Goal: Task Accomplishment & Management: Use online tool/utility

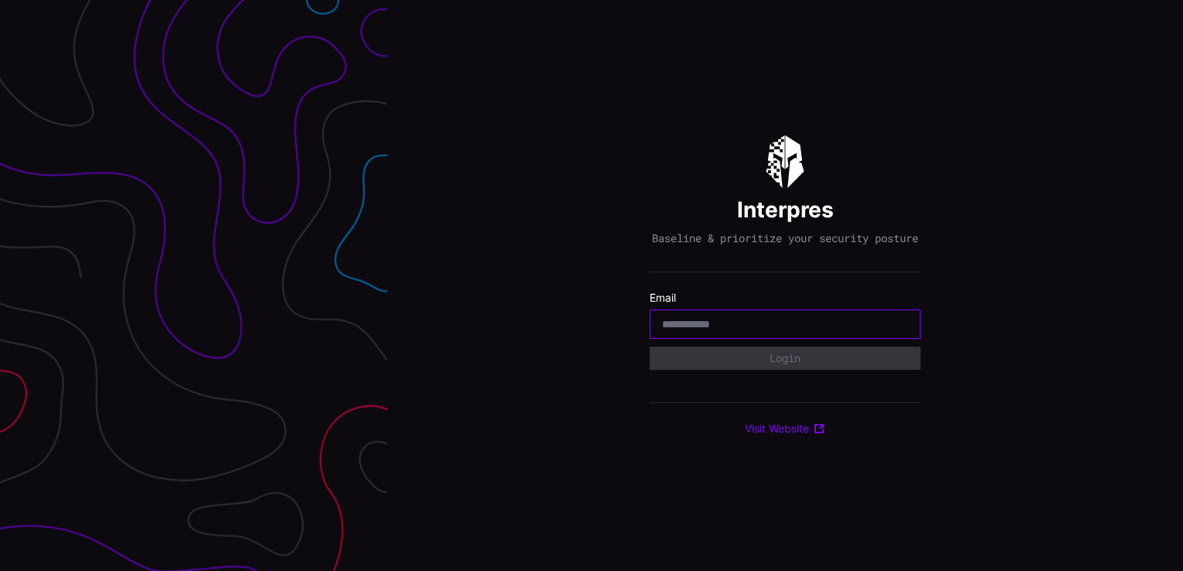
click at [740, 327] on input "email" at bounding box center [785, 324] width 246 height 14
type input "**********"
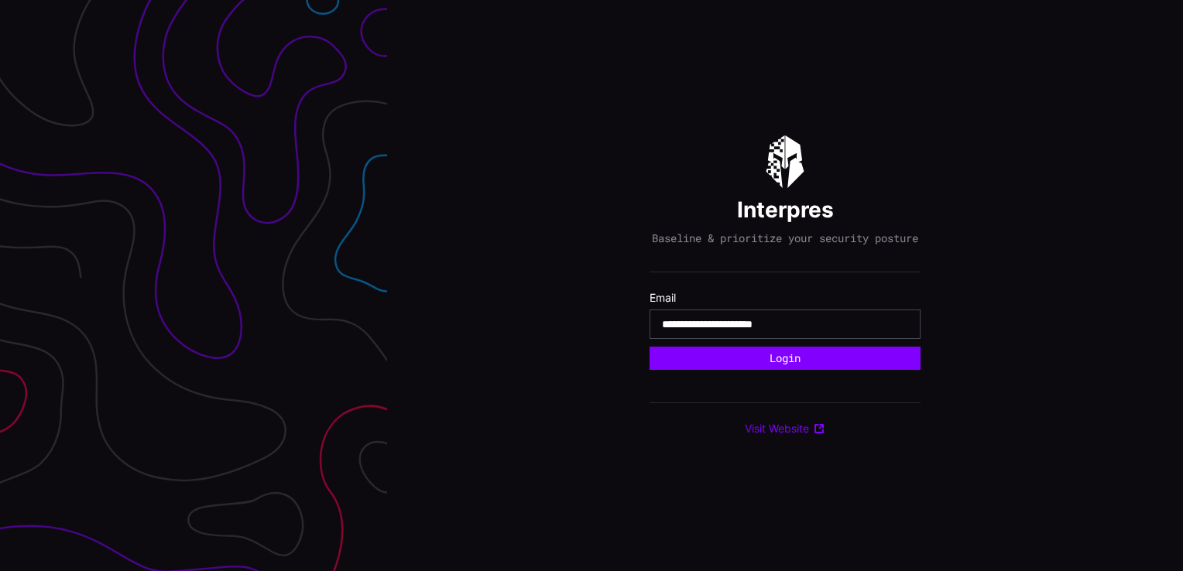
click at [757, 377] on div "**********" at bounding box center [784, 285] width 271 height 301
click at [765, 368] on button "Login" at bounding box center [784, 358] width 270 height 23
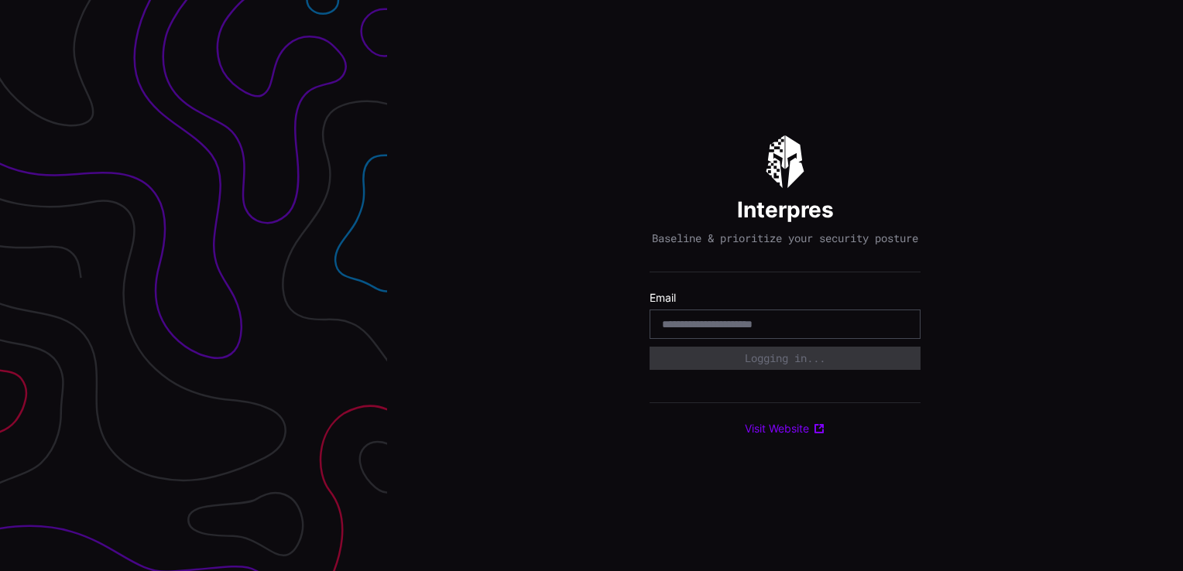
click at [790, 390] on div "**********" at bounding box center [784, 285] width 271 height 301
click at [741, 339] on div at bounding box center [784, 324] width 271 height 29
click at [742, 331] on input "email" at bounding box center [785, 324] width 246 height 14
type input "**********"
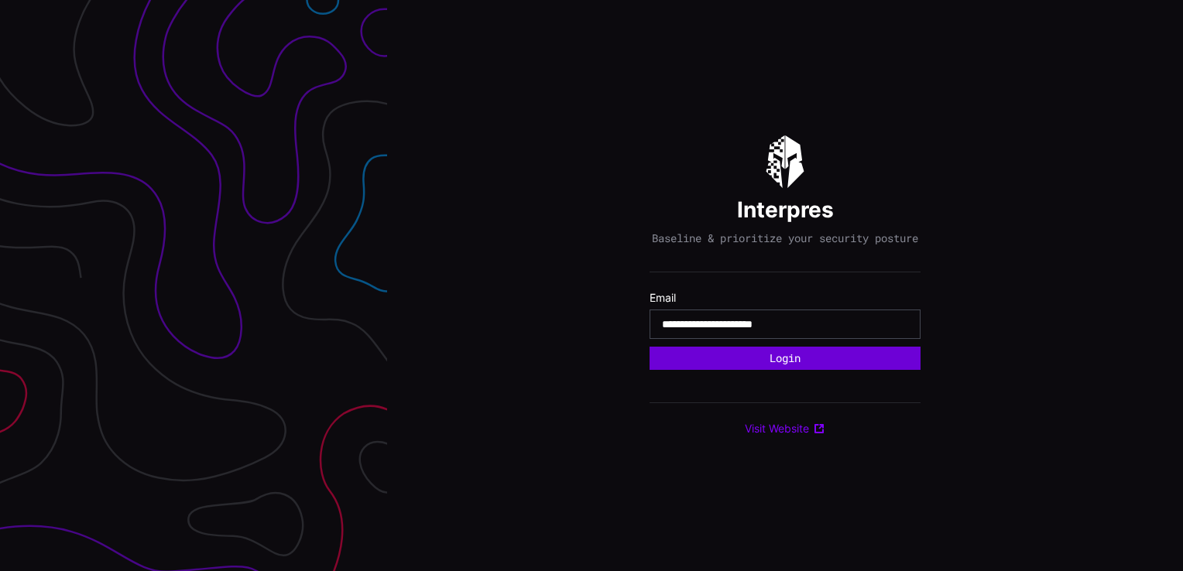
click at [762, 364] on button "Login" at bounding box center [784, 358] width 271 height 23
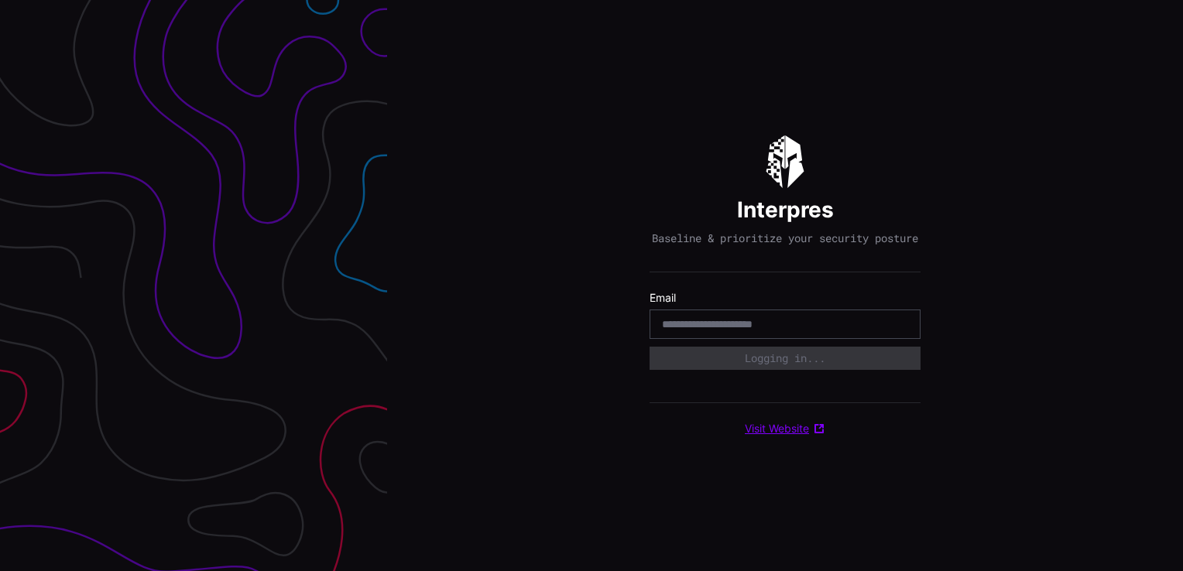
click at [787, 436] on link "Visit Website" at bounding box center [785, 429] width 80 height 14
click at [742, 347] on form "Email Login" at bounding box center [784, 330] width 271 height 79
click at [749, 331] on input "email" at bounding box center [785, 324] width 246 height 14
type input "**********"
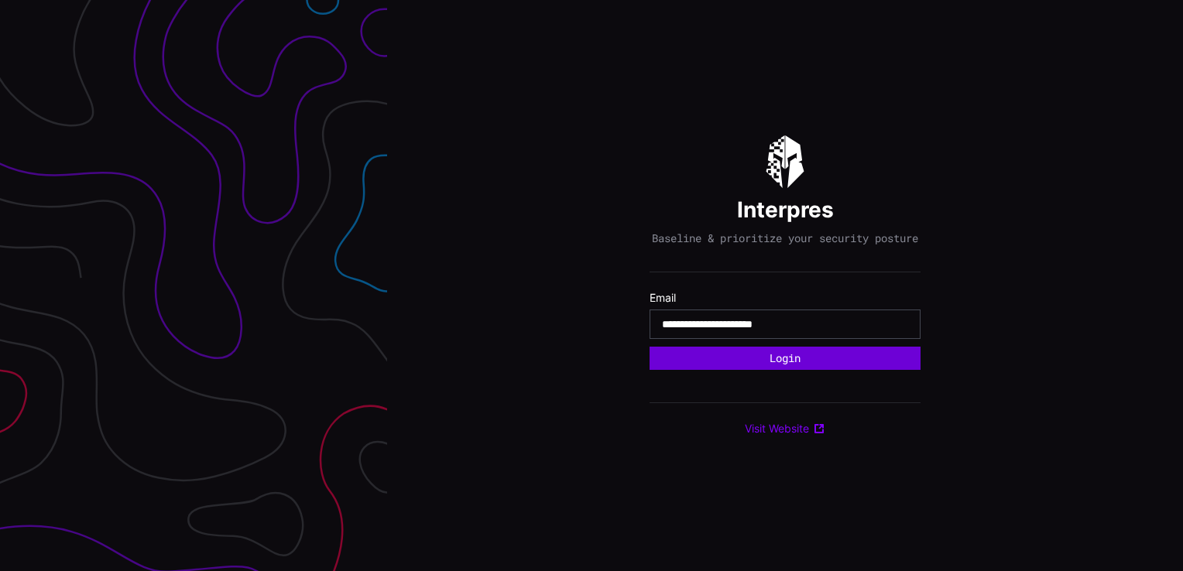
click at [768, 370] on button "Login" at bounding box center [784, 358] width 271 height 23
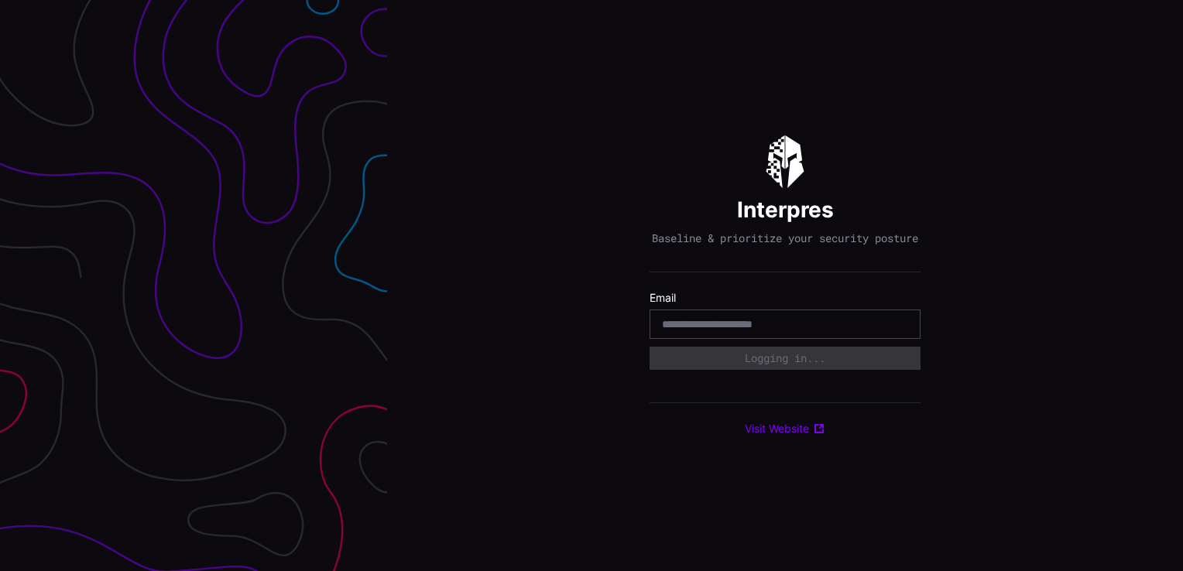
click at [813, 378] on div "**********" at bounding box center [784, 285] width 271 height 301
click at [786, 432] on link "Visit Website" at bounding box center [785, 429] width 80 height 14
click at [740, 314] on section "Email" at bounding box center [784, 314] width 271 height 47
click at [735, 327] on input "email" at bounding box center [785, 324] width 246 height 14
type input "**********"
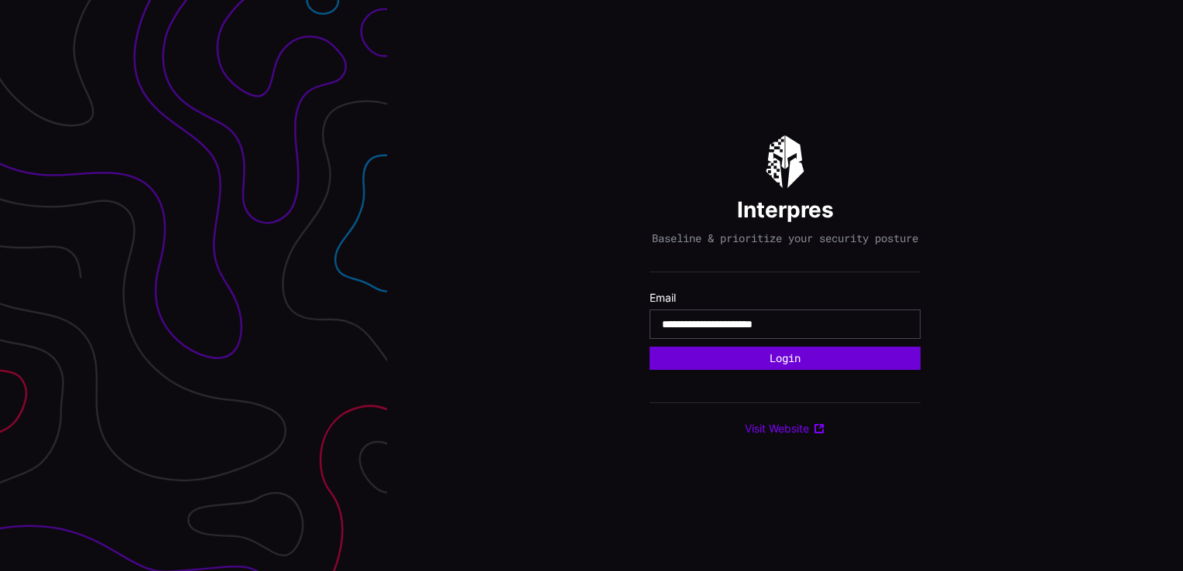
click at [740, 363] on button "Login" at bounding box center [784, 358] width 271 height 23
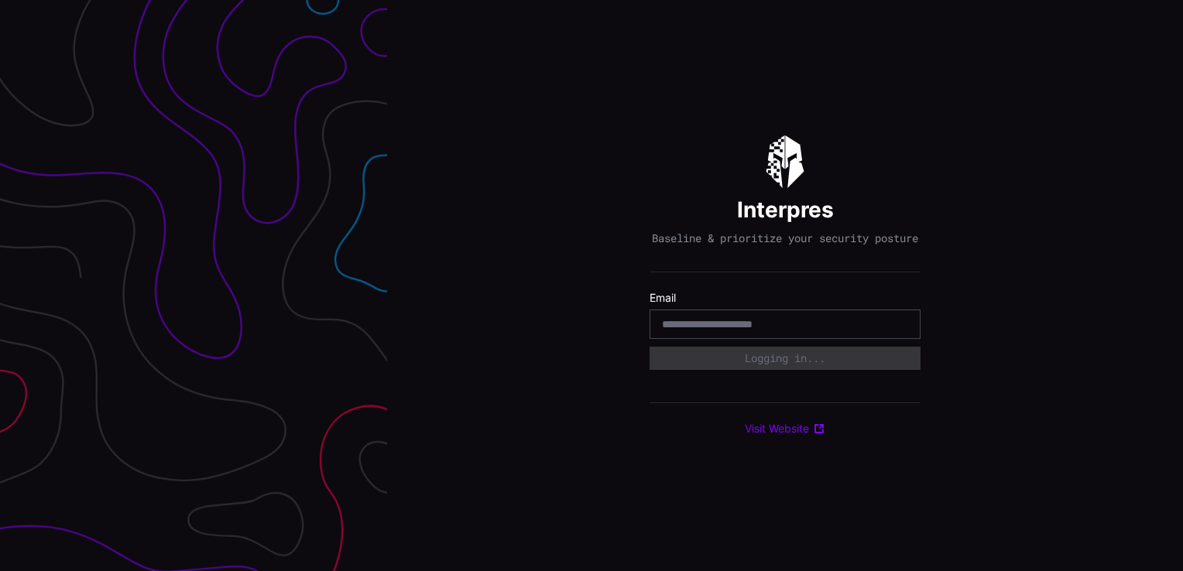
click at [543, 332] on div "**********" at bounding box center [785, 285] width 796 height 571
click at [625, 242] on div "**********" at bounding box center [785, 285] width 796 height 571
click at [777, 314] on section "Email" at bounding box center [784, 314] width 271 height 47
click at [770, 324] on input "email" at bounding box center [785, 324] width 246 height 14
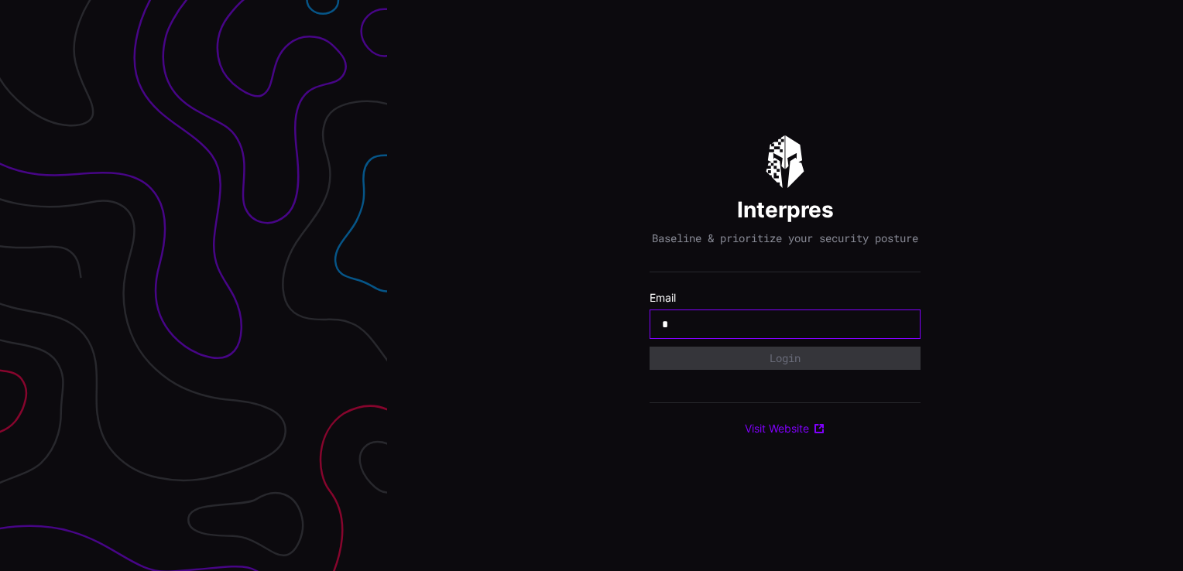
type input "**********"
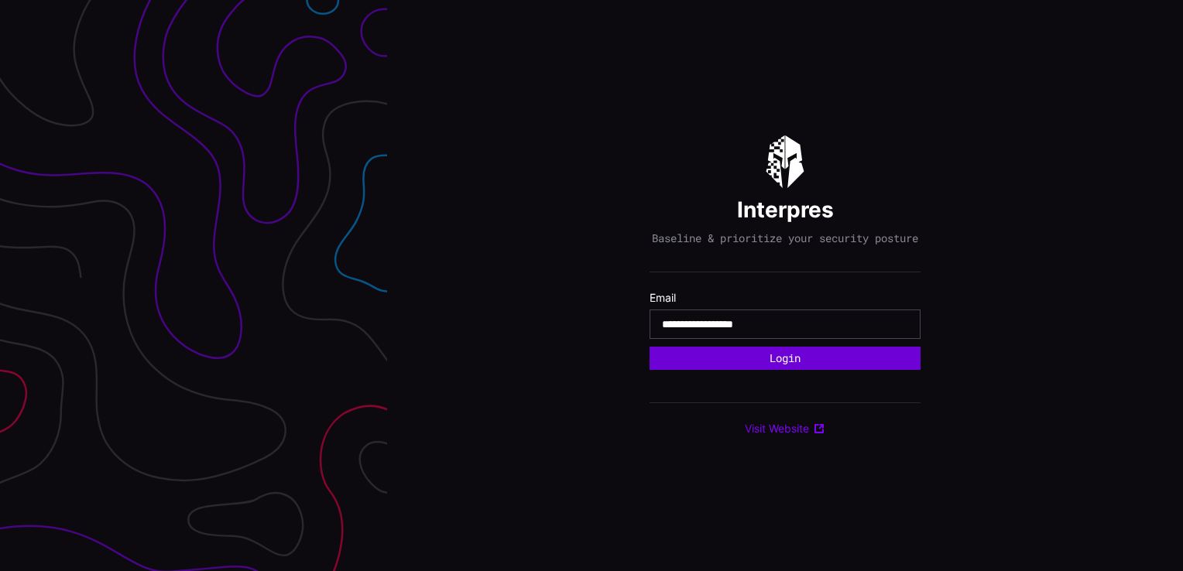
click at [754, 370] on button "Login" at bounding box center [784, 358] width 271 height 23
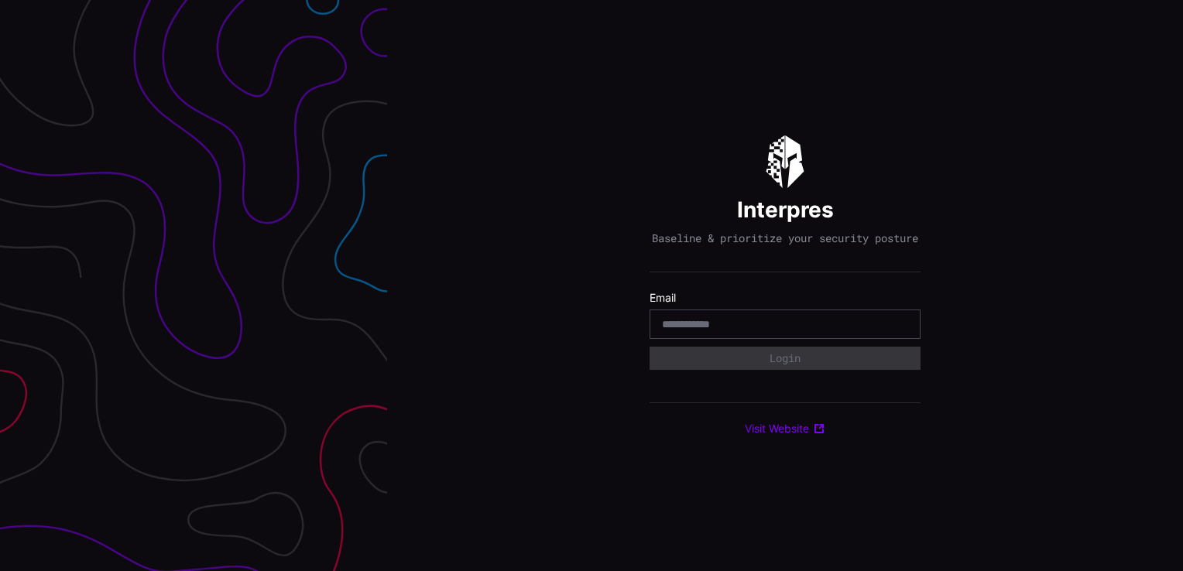
click at [715, 322] on div at bounding box center [784, 324] width 271 height 29
click at [718, 339] on div at bounding box center [784, 324] width 271 height 29
click at [721, 331] on input "email" at bounding box center [785, 324] width 246 height 14
type input "**********"
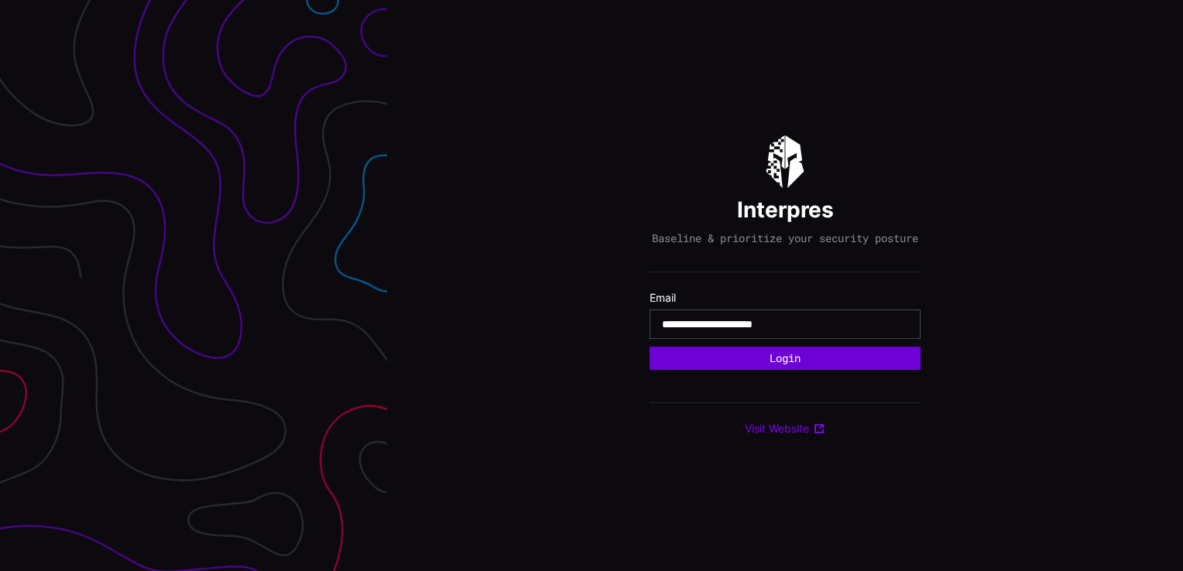
click at [746, 368] on button "Login" at bounding box center [784, 358] width 271 height 23
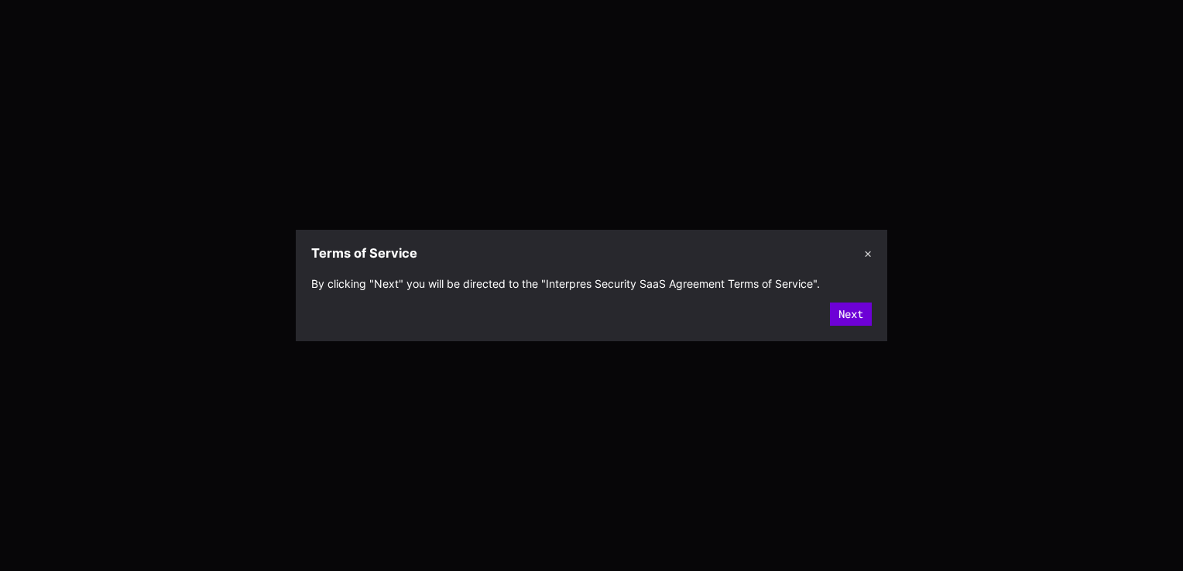
click at [865, 319] on button "Next" at bounding box center [851, 314] width 42 height 23
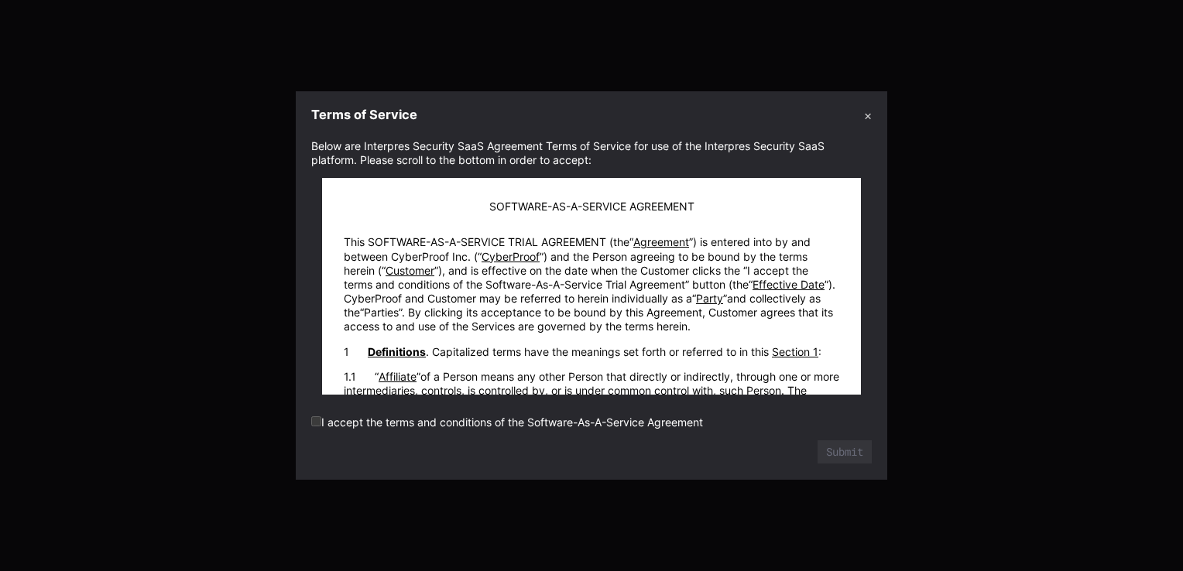
click at [387, 426] on label "I accept the terms and conditions of the Software-As-A-Service Agreement" at bounding box center [507, 422] width 392 height 13
click at [343, 417] on label "I accept the terms and conditions of the Software-As-A-Service Agreement" at bounding box center [507, 422] width 392 height 13
click at [501, 428] on label "I accept the terms and conditions of the Software-As-A-Service Agreement" at bounding box center [507, 422] width 392 height 13
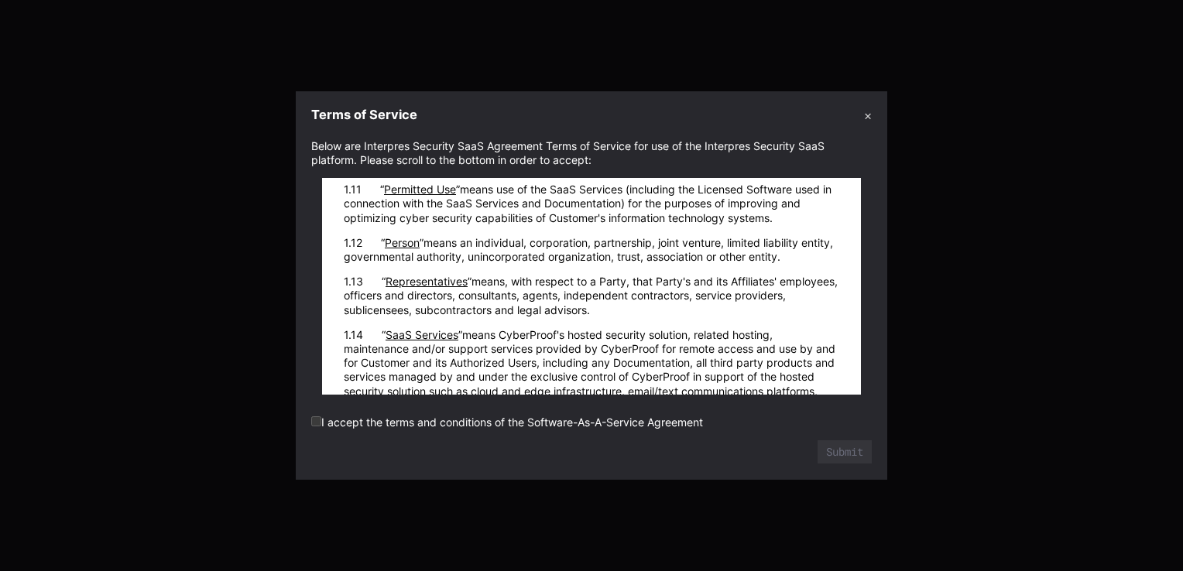
scroll to position [26107, 0]
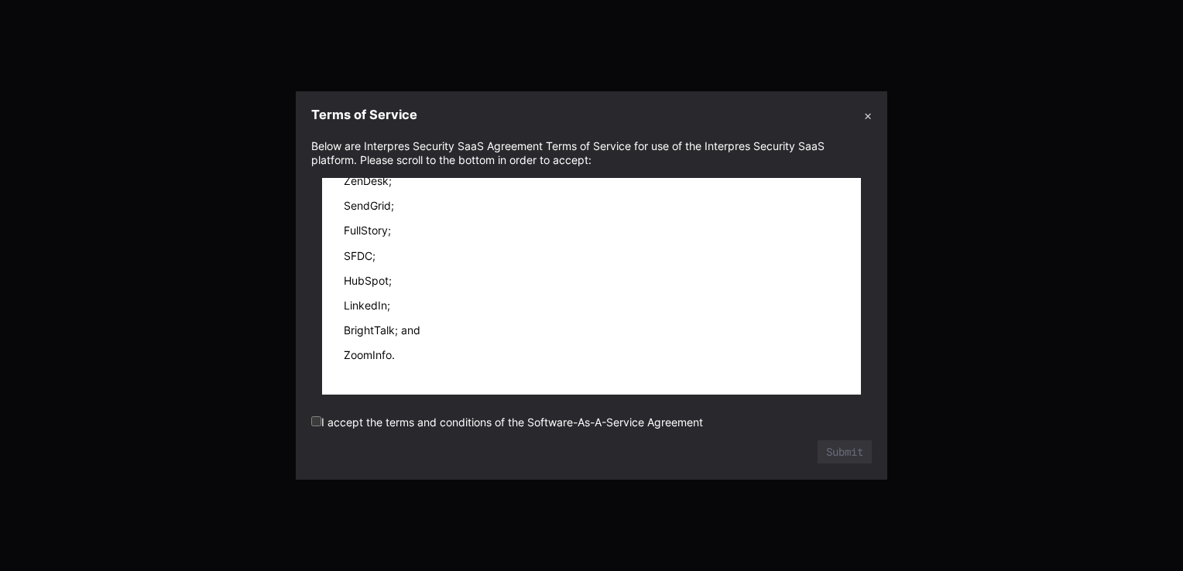
click at [313, 414] on form "Below are Interpres Security SaaS Agreement Terms of Service for use of the Int…" at bounding box center [591, 301] width 560 height 325
click at [323, 423] on label "I accept the terms and conditions of the Software-As-A-Service Agreement" at bounding box center [507, 422] width 392 height 13
click at [850, 448] on button "Submit" at bounding box center [844, 452] width 53 height 22
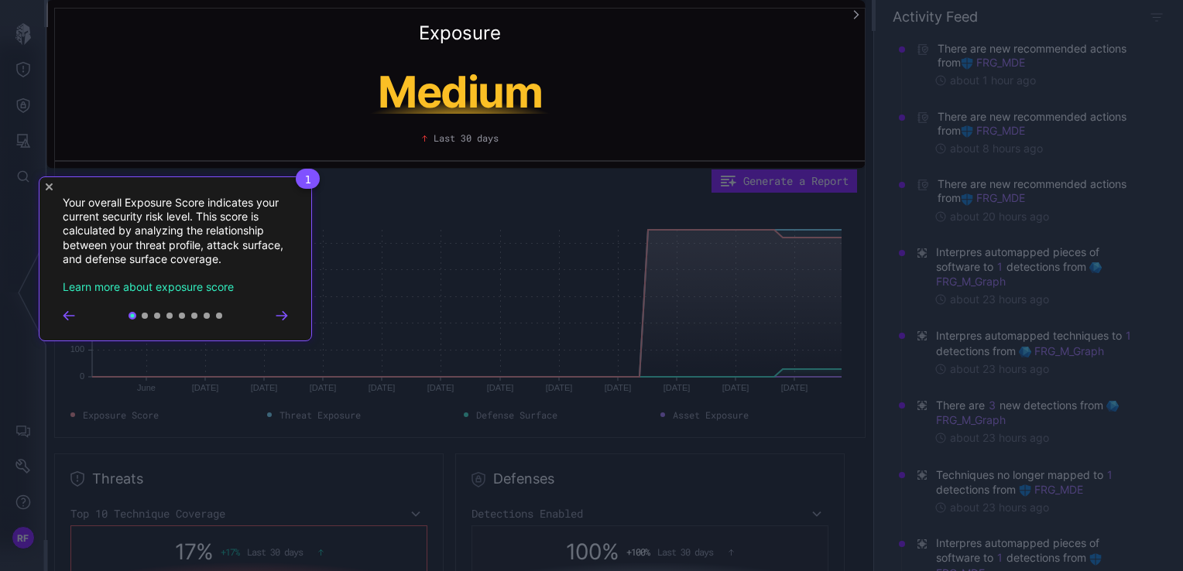
click at [293, 315] on div "1 Your overall Exposure Score indicates your current security risk level. This …" at bounding box center [175, 258] width 273 height 165
click at [286, 316] on icon "Go to next step" at bounding box center [281, 316] width 10 height 8
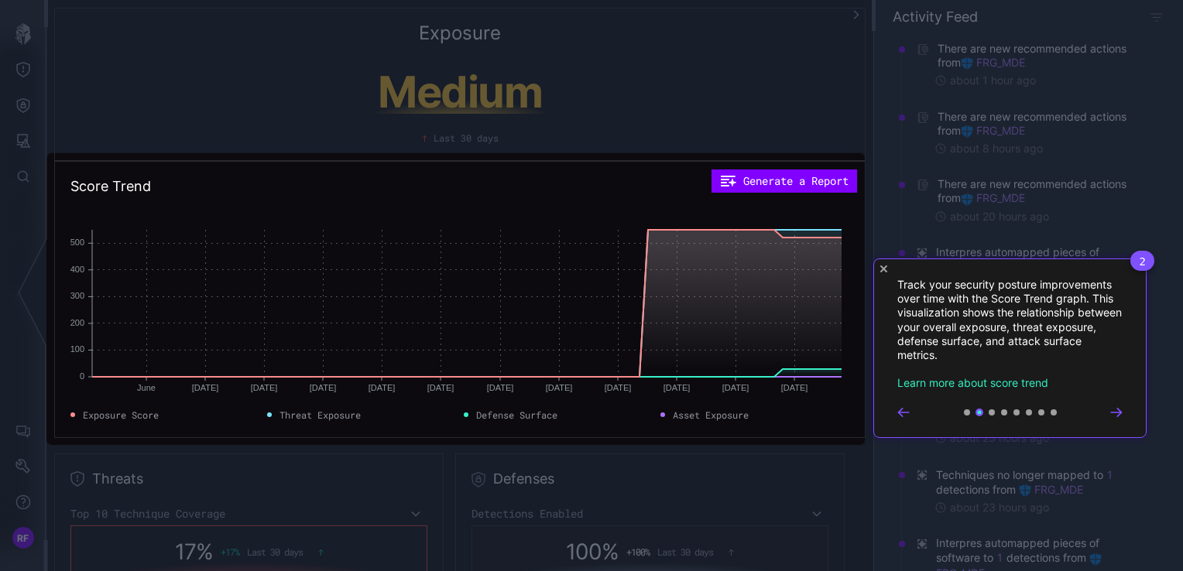
click at [1121, 412] on icon "Go to next step" at bounding box center [1116, 412] width 10 height 8
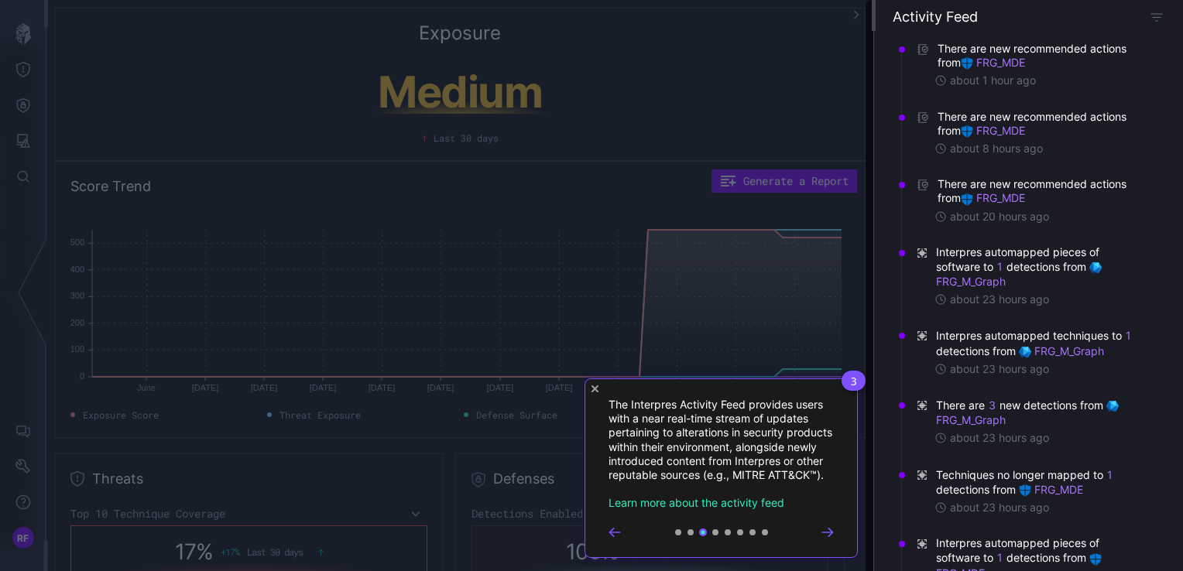
click at [817, 539] on div at bounding box center [720, 532] width 225 height 12
click at [823, 537] on icon "Go to next step" at bounding box center [827, 532] width 12 height 9
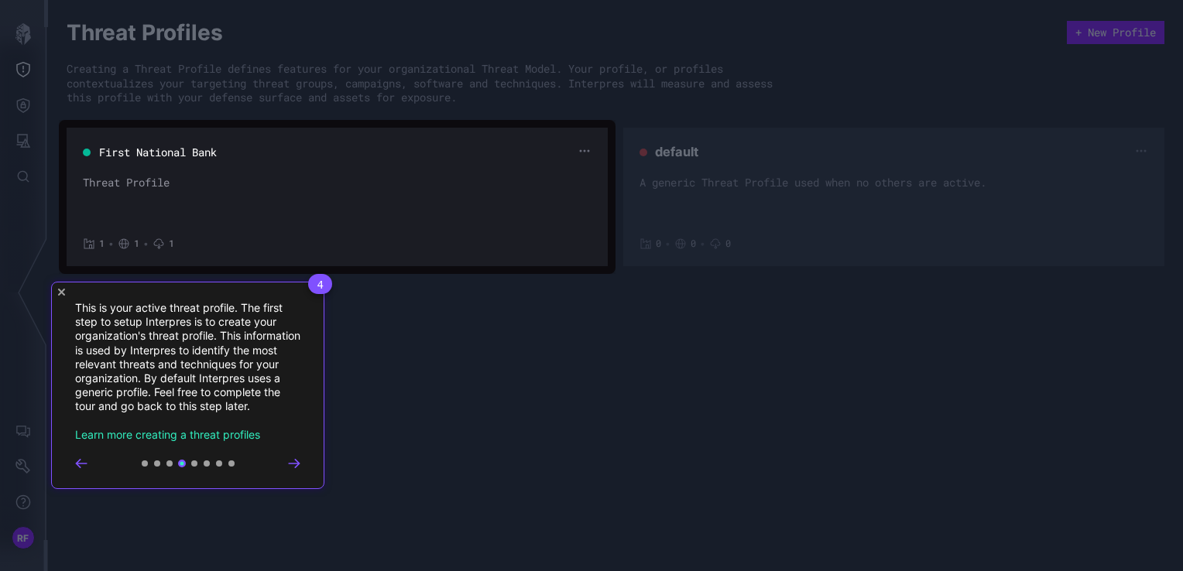
click at [300, 462] on icon "Go to next step" at bounding box center [294, 463] width 12 height 9
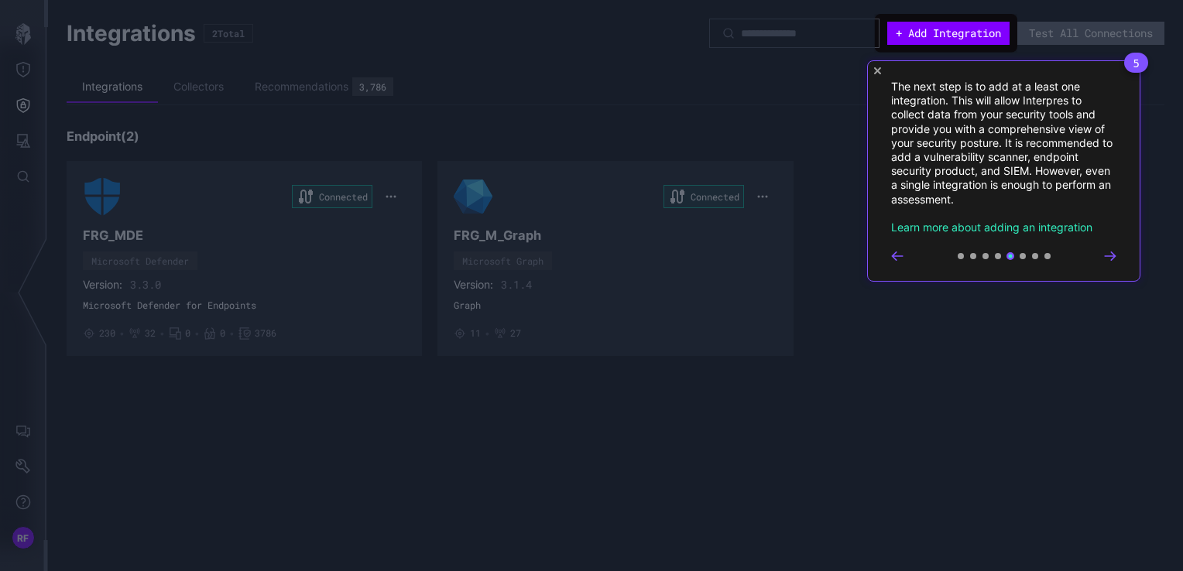
click at [1121, 255] on div "5 The next step is to add at a least one integration. This will allow Interpres…" at bounding box center [1003, 170] width 273 height 221
click at [1113, 253] on icon "Go to next step" at bounding box center [1109, 256] width 10 height 8
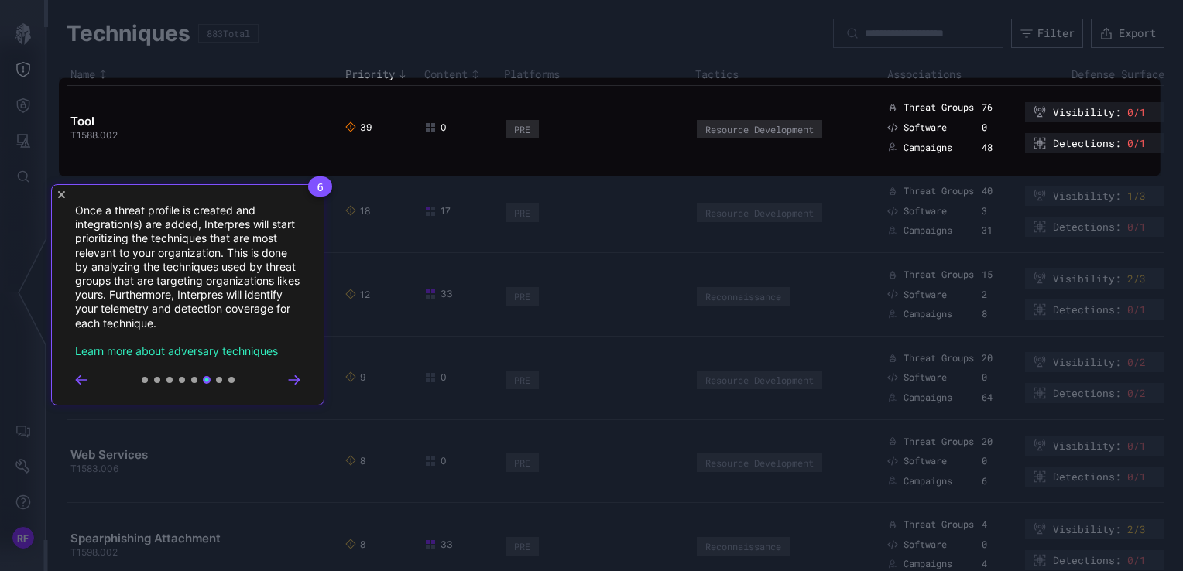
click at [300, 385] on div "6 Once a threat profile is created and integration(s) are added, Interpres will…" at bounding box center [187, 294] width 273 height 221
click at [294, 389] on div "6 Once a threat profile is created and integration(s) are added, Interpres will…" at bounding box center [187, 294] width 273 height 221
click at [293, 384] on div at bounding box center [187, 380] width 225 height 12
click at [293, 379] on icon "Go to next step" at bounding box center [294, 380] width 10 height 8
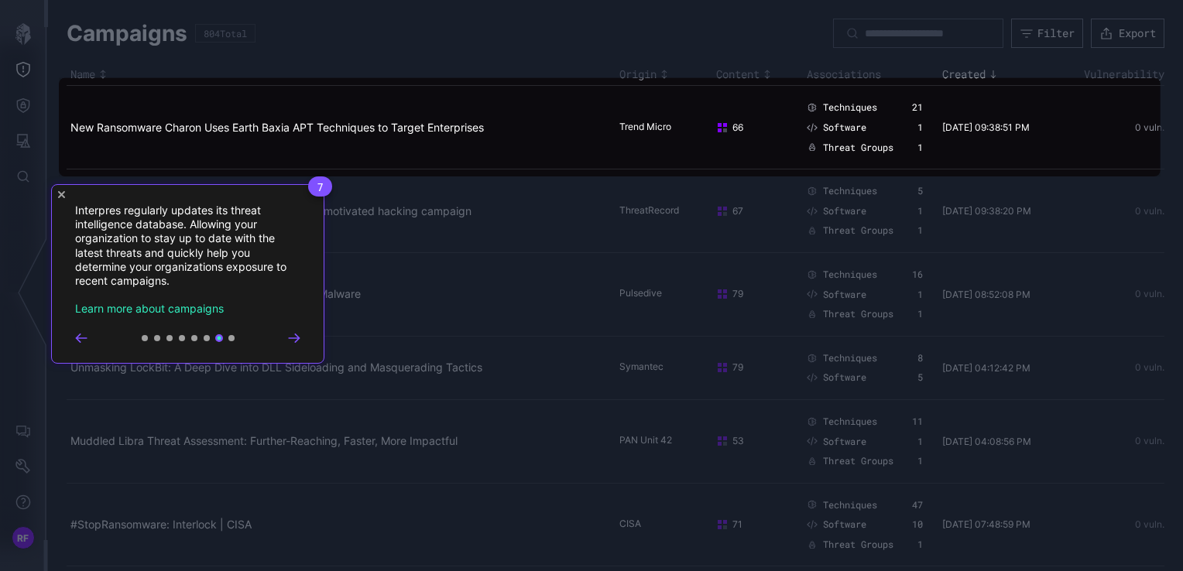
drag, startPoint x: 306, startPoint y: 354, endPoint x: 303, endPoint y: 346, distance: 9.1
click at [305, 354] on div "7 Interpres regularly updates its threat intelligence database. Allowing your o…" at bounding box center [187, 274] width 273 height 180
click at [300, 342] on div at bounding box center [187, 338] width 225 height 12
click at [294, 342] on div at bounding box center [187, 338] width 225 height 12
click at [289, 344] on div "7 Interpres regularly updates its threat intelligence database. Allowing your o…" at bounding box center [187, 274] width 273 height 180
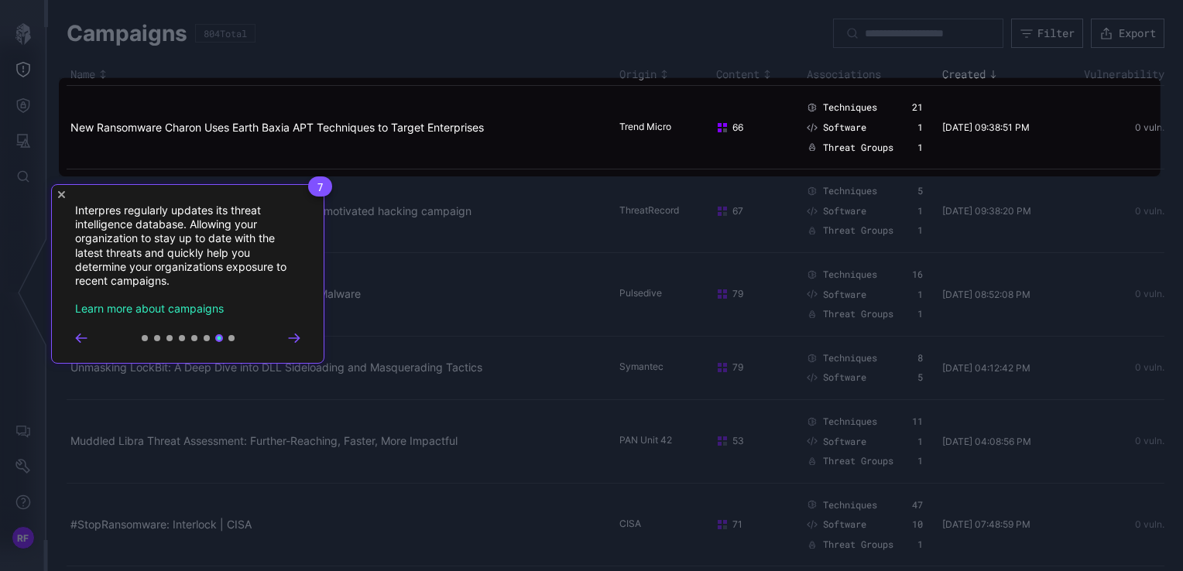
click at [290, 339] on icon "Go to next step" at bounding box center [294, 338] width 12 height 9
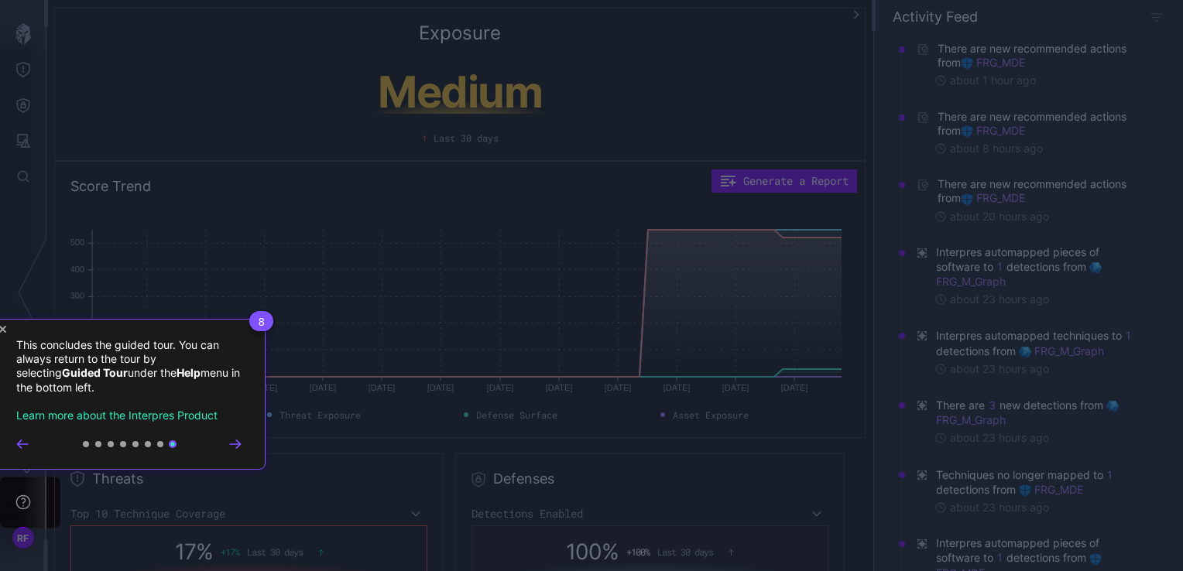
drag, startPoint x: 248, startPoint y: 444, endPoint x: 248, endPoint y: 454, distance: 9.3
click at [248, 451] on div "8 This concludes the guided tour. You can always return to the tour by selectin…" at bounding box center [128, 394] width 273 height 151
click at [247, 454] on div "8 This concludes the guided tour. You can always return to the tour by selectin…" at bounding box center [128, 394] width 273 height 151
click at [241, 449] on div "8 This concludes the guided tour. You can always return to the tour by selectin…" at bounding box center [128, 394] width 273 height 151
click at [238, 444] on icon "Go to next step" at bounding box center [235, 444] width 10 height 8
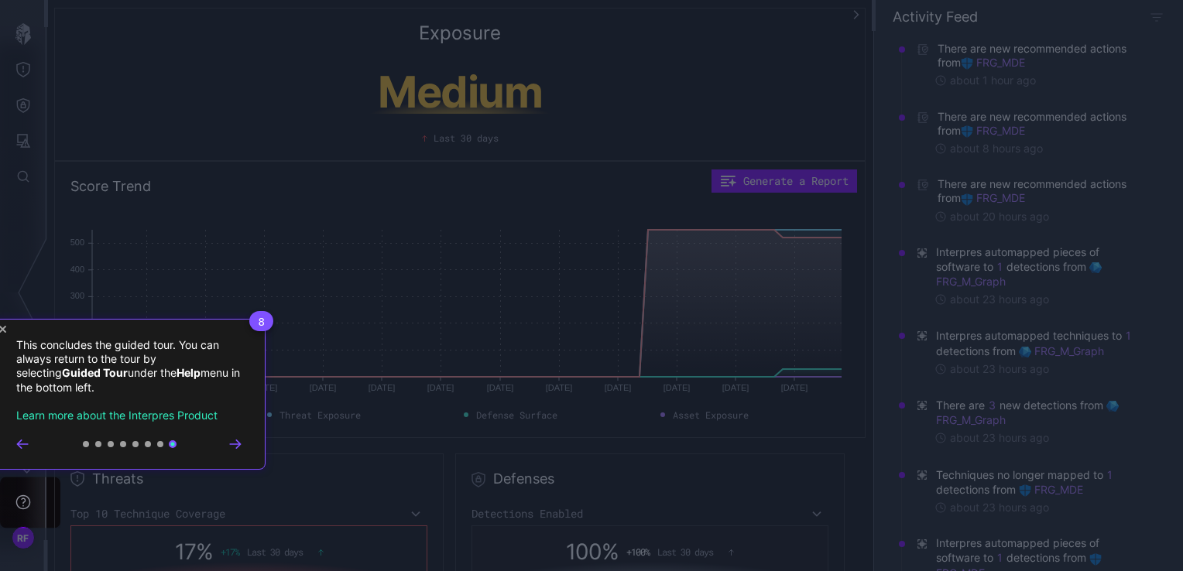
drag, startPoint x: 232, startPoint y: 447, endPoint x: 239, endPoint y: 356, distance: 91.6
click at [231, 447] on icon "Go to next step" at bounding box center [235, 444] width 12 height 9
click at [246, 323] on div "8 This concludes the guided tour. You can always return to the tour by selectin…" at bounding box center [128, 394] width 273 height 151
click at [5, 330] on div "8 This concludes the guided tour. You can always return to the tour by selectin…" at bounding box center [128, 394] width 273 height 151
click at [5, 332] on icon "Close Tour" at bounding box center [2, 329] width 7 height 7
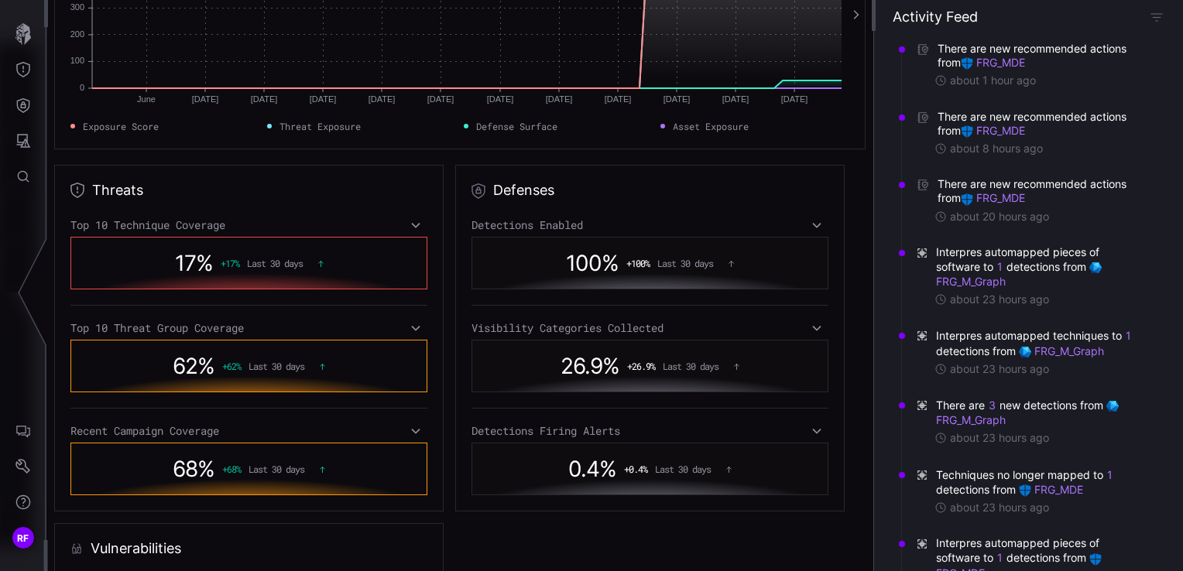
scroll to position [310, 0]
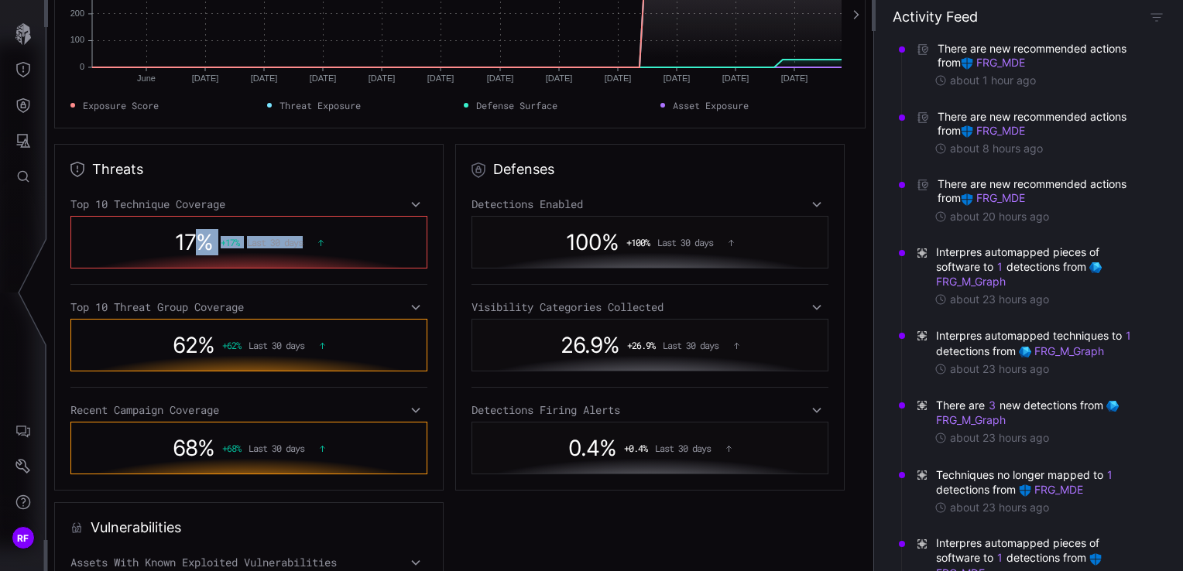
drag, startPoint x: 187, startPoint y: 236, endPoint x: 394, endPoint y: 249, distance: 207.8
click at [394, 249] on div "17 % + 17 % Last 30 days" at bounding box center [248, 242] width 357 height 53
drag, startPoint x: 394, startPoint y: 249, endPoint x: 272, endPoint y: 142, distance: 162.3
click at [272, 142] on div "Exposure Medium Last 30 days Score Trend Generate a Report June June Jun 08 Jun…" at bounding box center [459, 285] width 827 height 571
click at [813, 308] on icon at bounding box center [817, 307] width 9 height 5
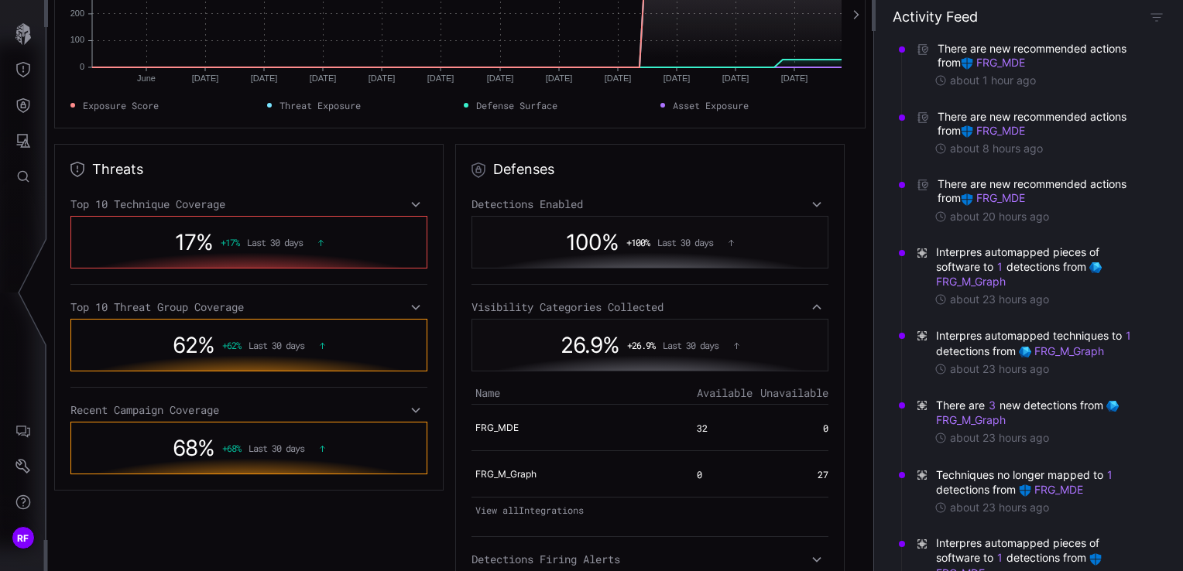
click at [811, 308] on icon at bounding box center [816, 307] width 11 height 12
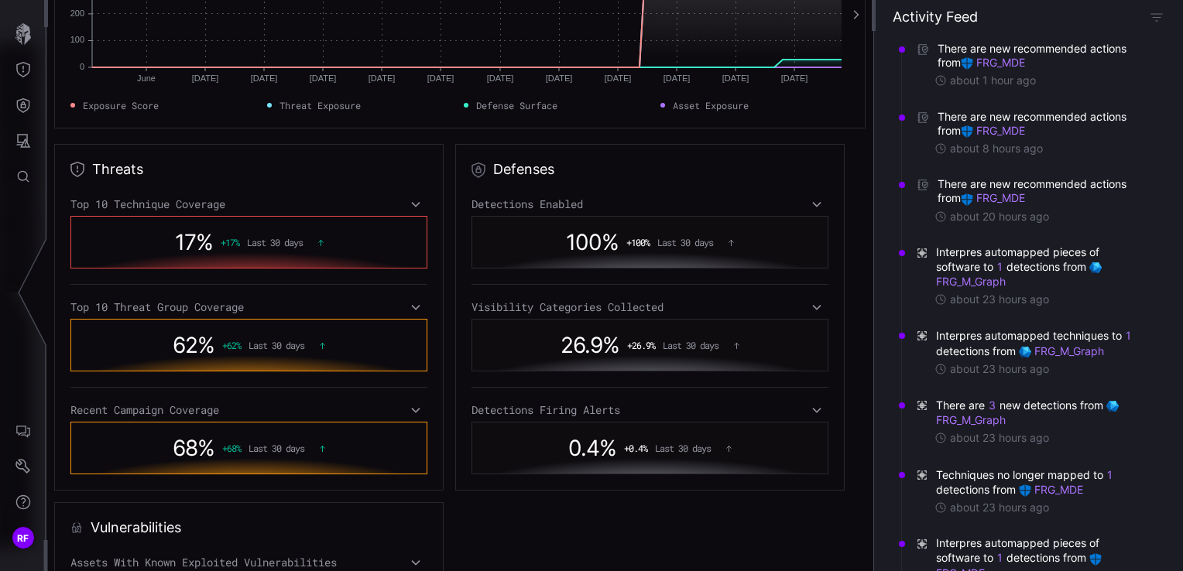
click at [811, 305] on icon at bounding box center [816, 307] width 11 height 12
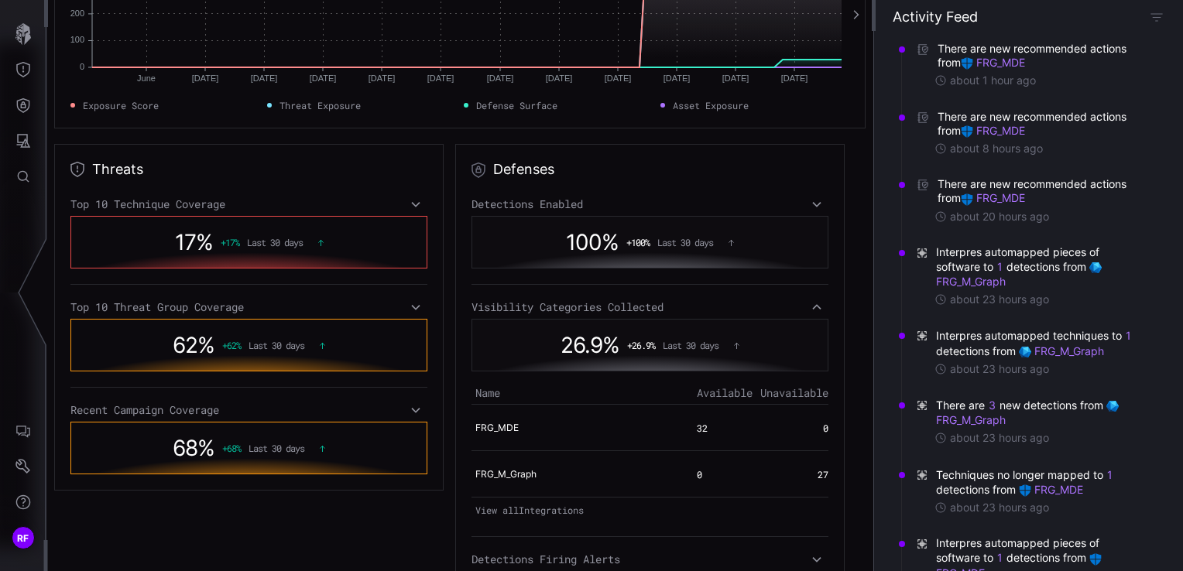
click at [755, 311] on div "Visibility Categories Collected" at bounding box center [649, 307] width 357 height 14
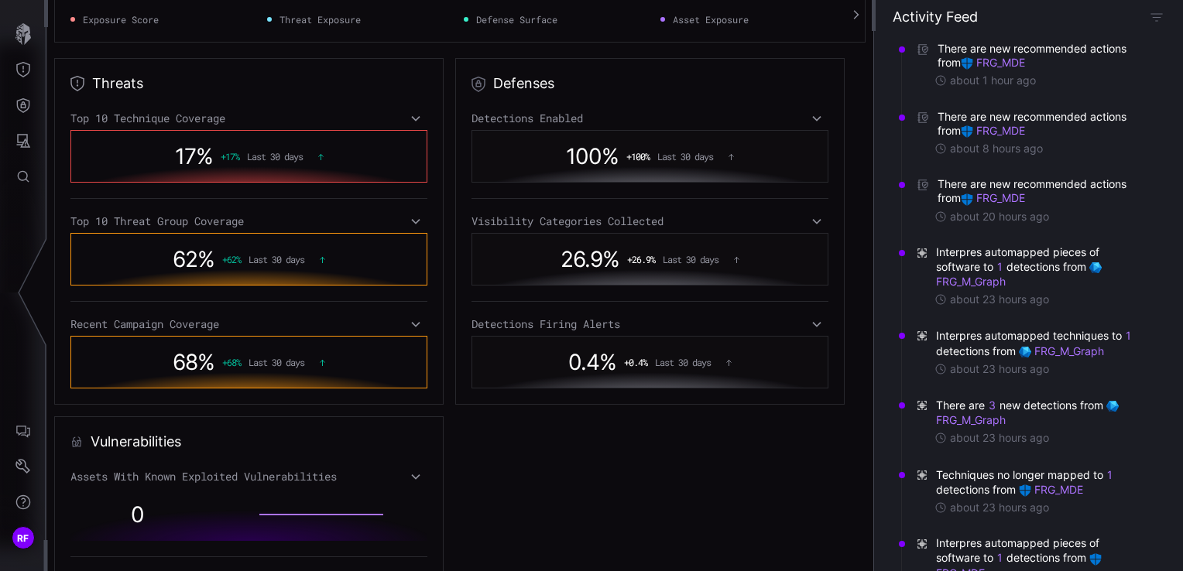
scroll to position [464, 0]
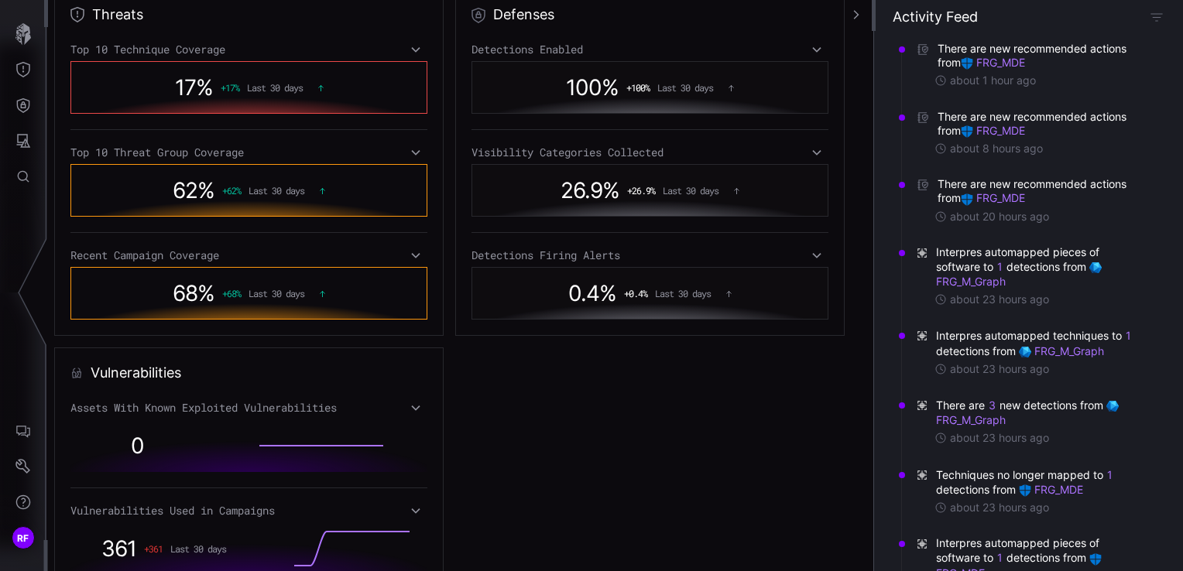
click at [626, 267] on div "0.4 % + 0.4 % Last 30 days" at bounding box center [649, 293] width 357 height 53
click at [625, 255] on div "Detections Firing Alerts" at bounding box center [649, 255] width 357 height 14
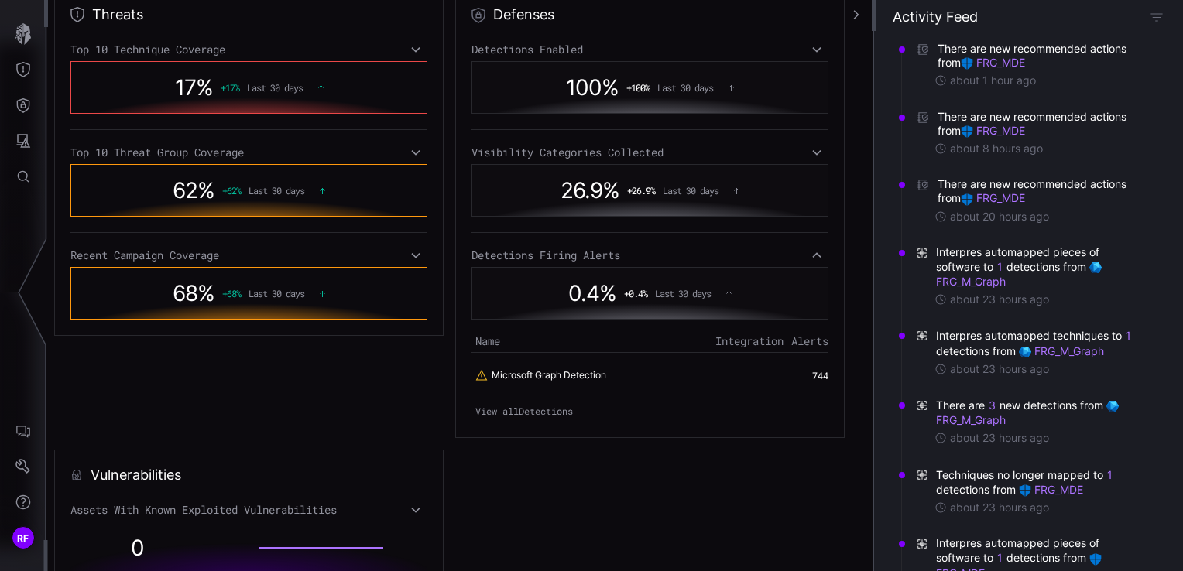
click at [754, 259] on div "Detections Firing Alerts" at bounding box center [649, 255] width 357 height 14
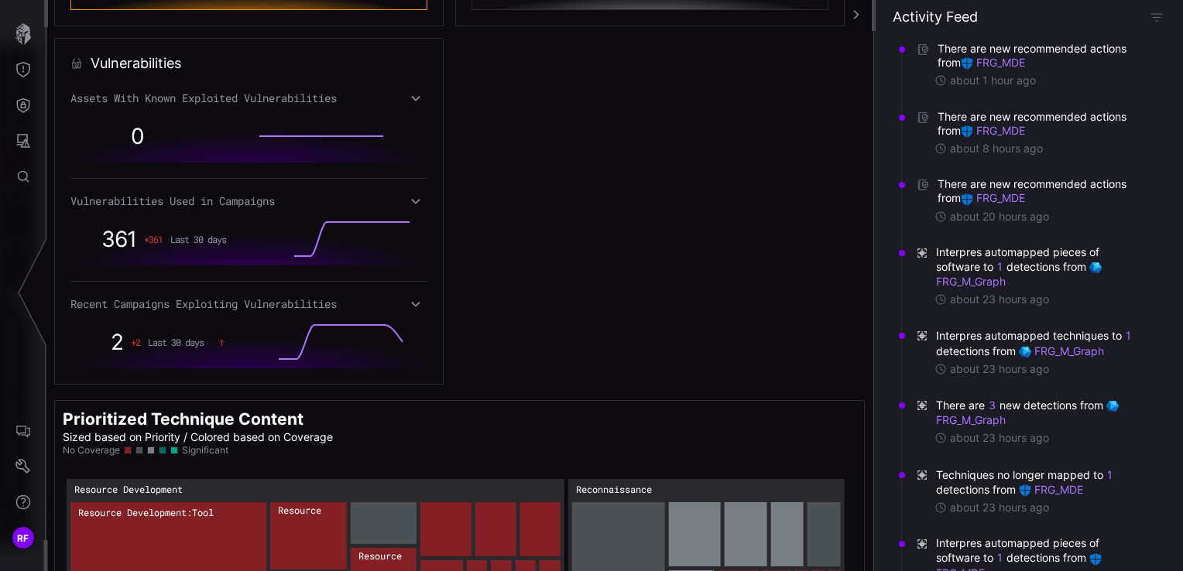
scroll to position [905, 0]
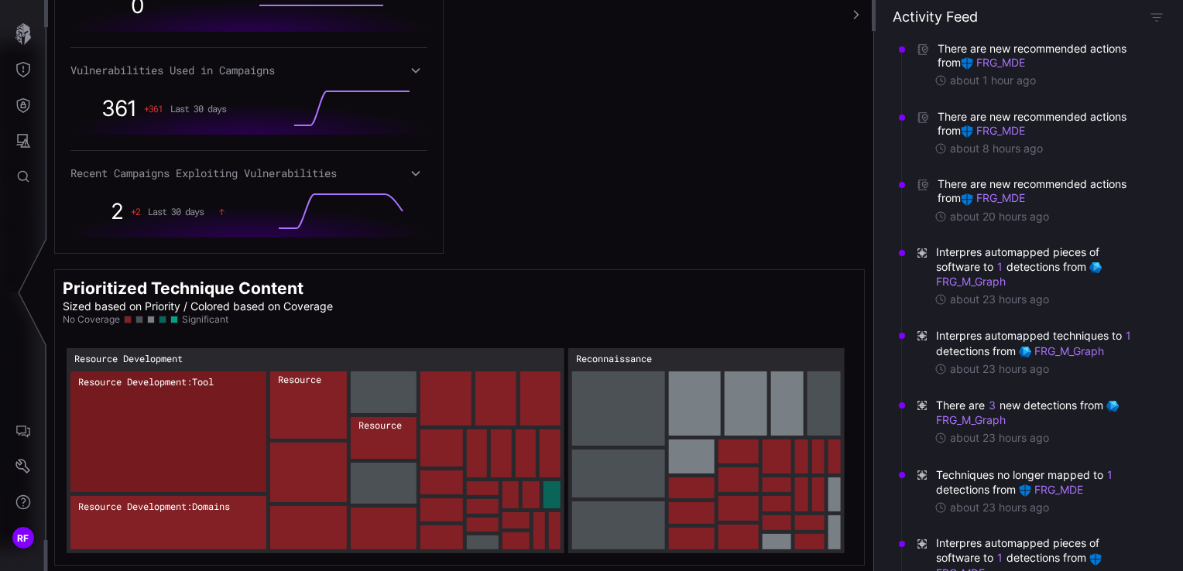
click at [204, 413] on rect "Resource Development → Resource Development:Tool: 39" at bounding box center [168, 432] width 196 height 121
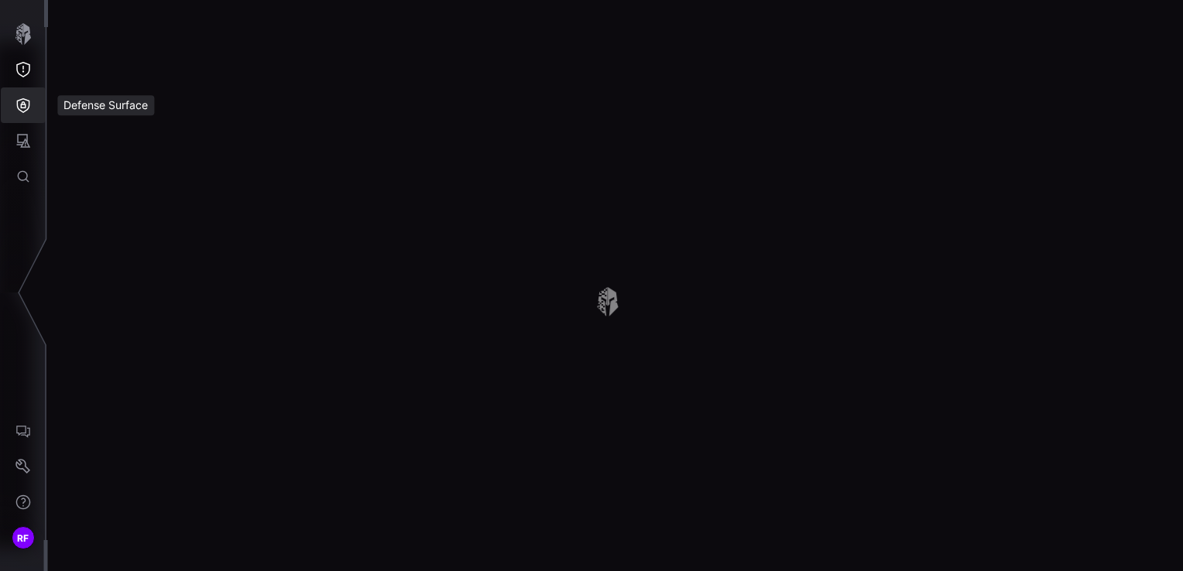
click at [18, 118] on button "Defense Surface" at bounding box center [23, 105] width 45 height 36
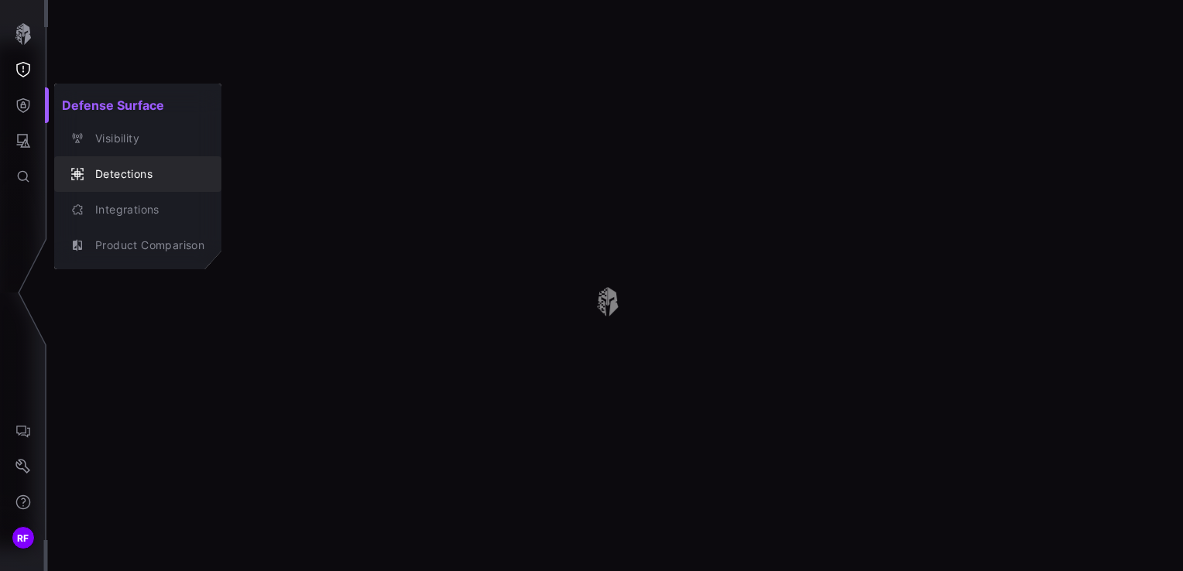
click at [92, 166] on div "Detections" at bounding box center [145, 174] width 117 height 19
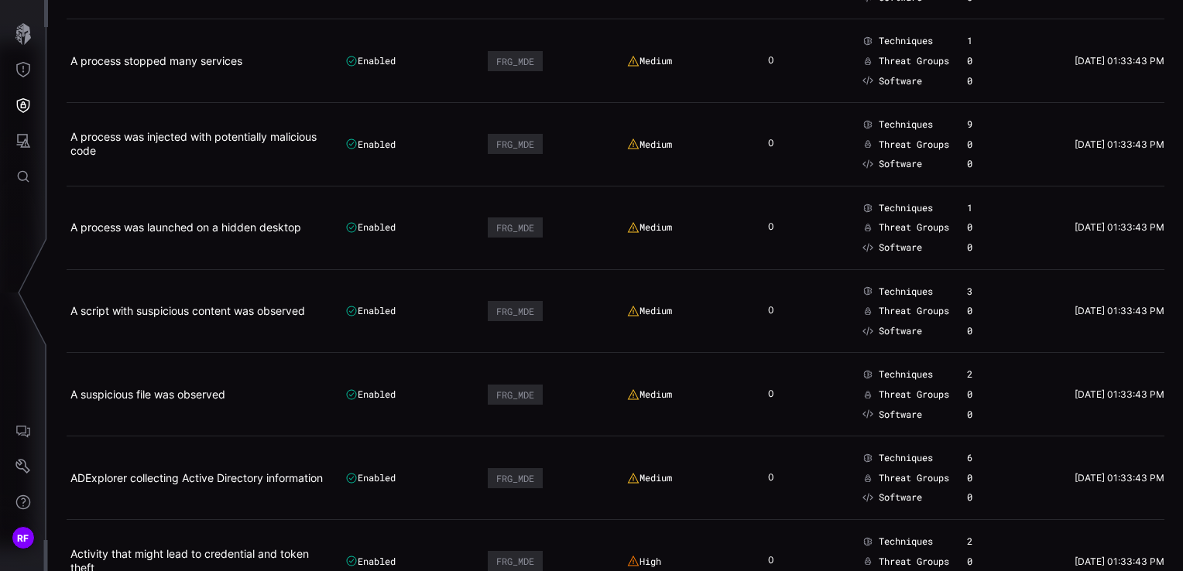
scroll to position [1238, 0]
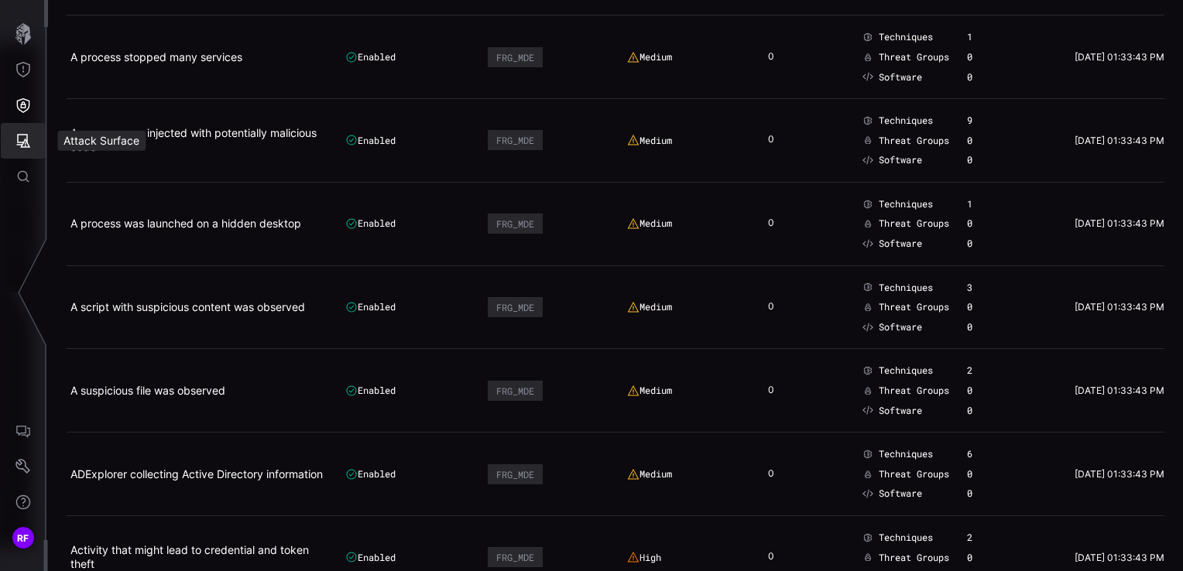
click at [19, 144] on icon "Attack Surface" at bounding box center [22, 140] width 15 height 15
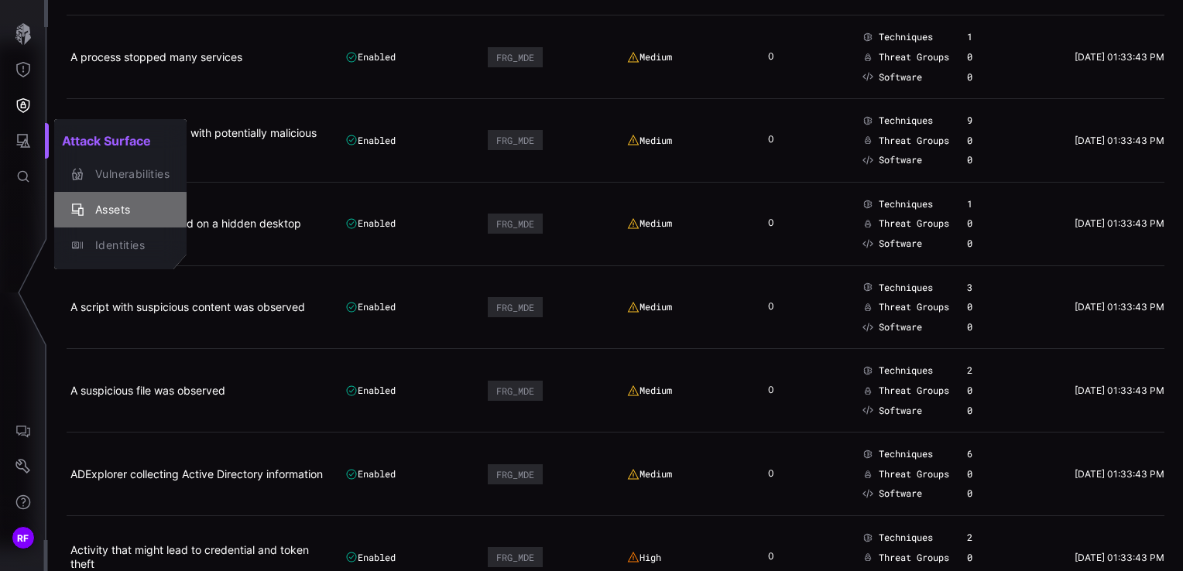
click at [118, 211] on div "Assets" at bounding box center [128, 209] width 82 height 19
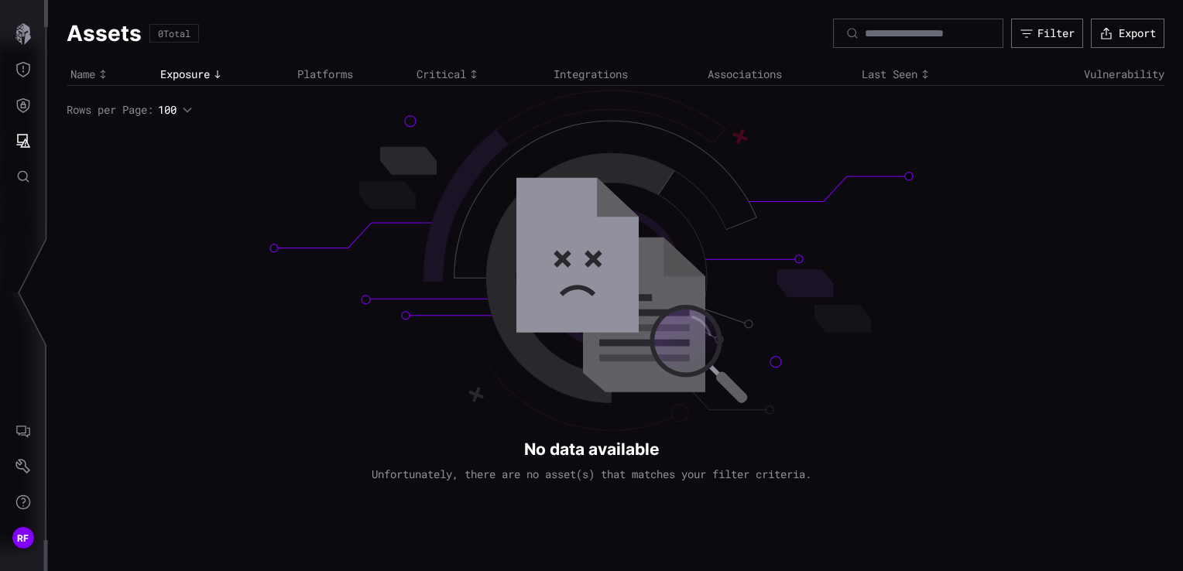
click at [83, 78] on div "Name" at bounding box center [111, 74] width 82 height 14
click at [19, 70] on icon "Threat Exposure" at bounding box center [22, 69] width 15 height 15
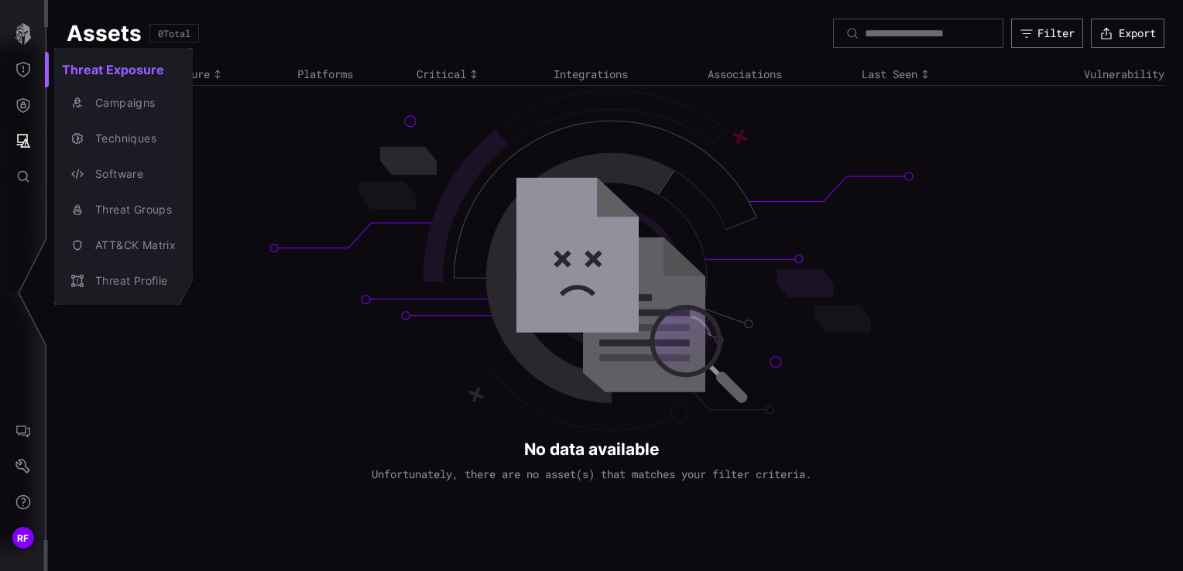
click at [25, 39] on div at bounding box center [591, 285] width 1183 height 571
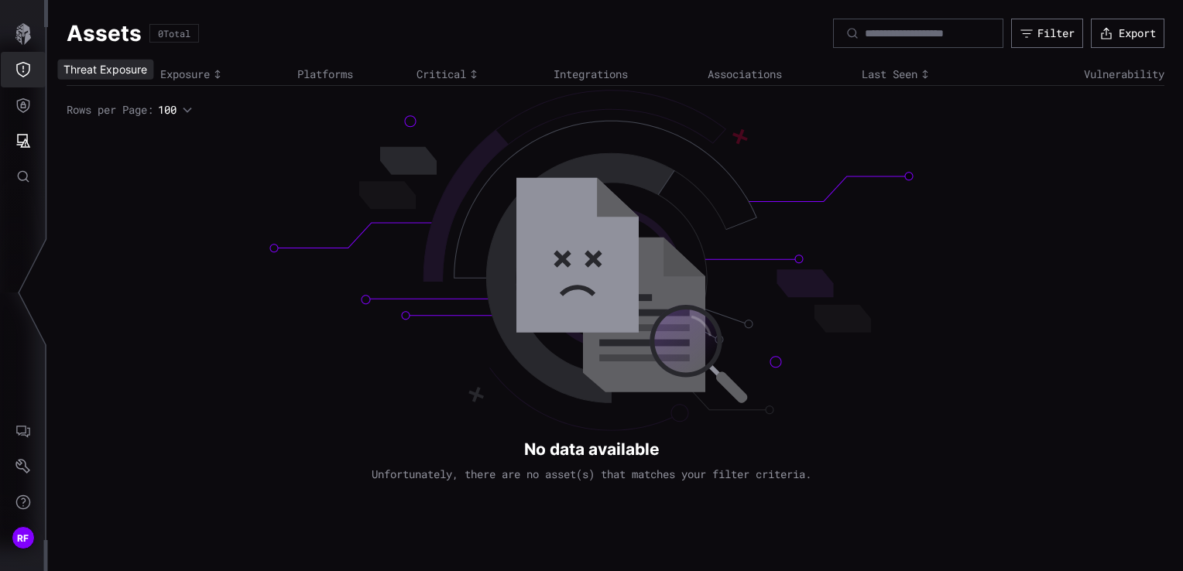
click at [32, 65] on button "Threat Exposure" at bounding box center [23, 70] width 45 height 36
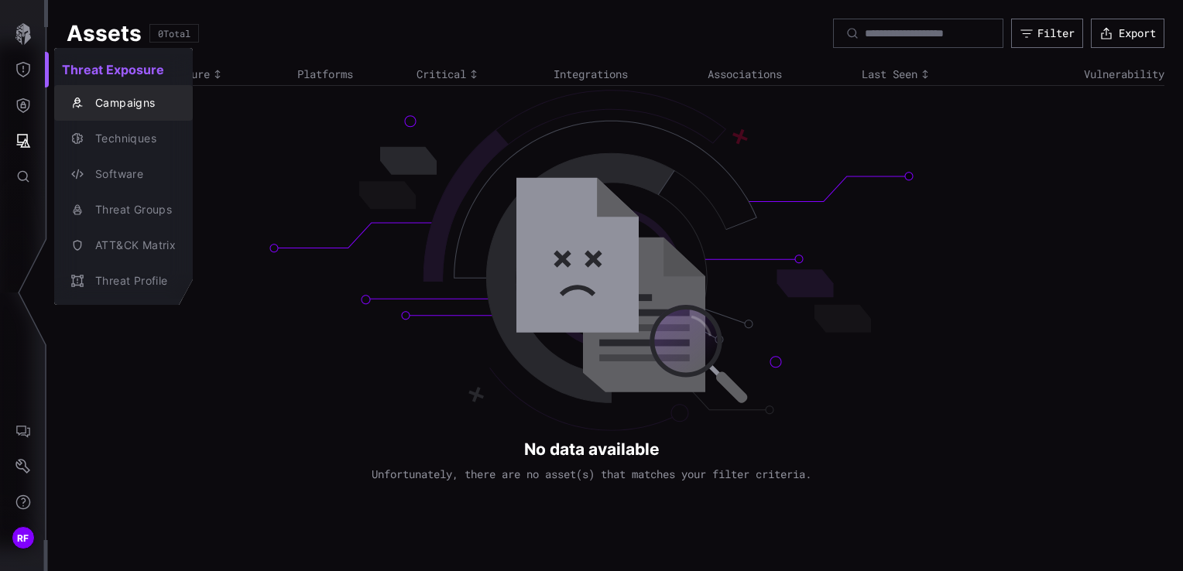
click at [105, 104] on div "Campaigns" at bounding box center [131, 103] width 88 height 19
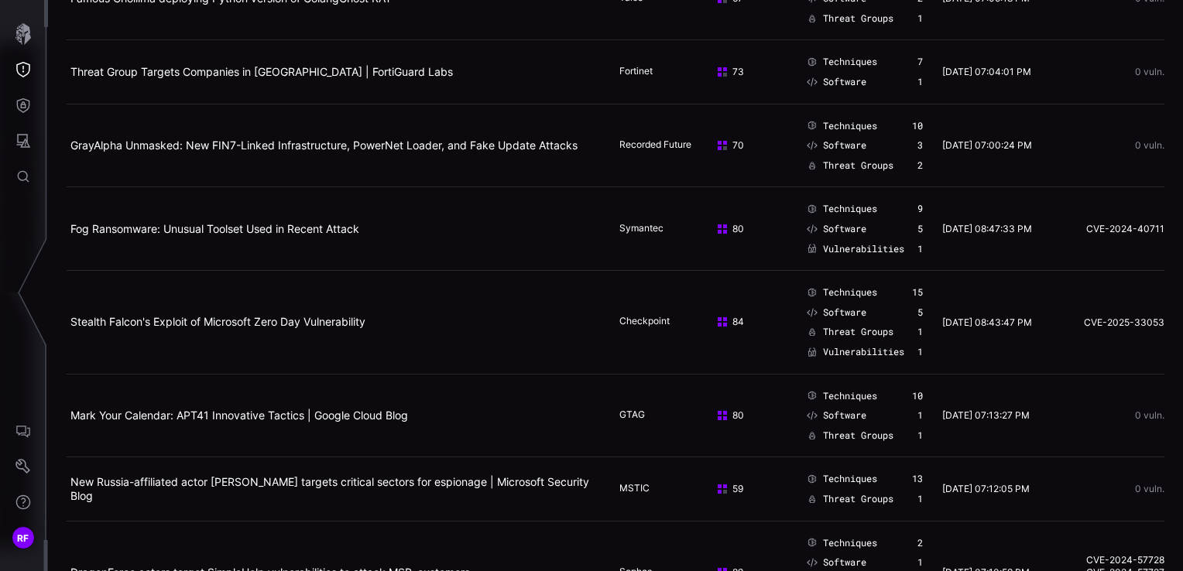
scroll to position [2477, 0]
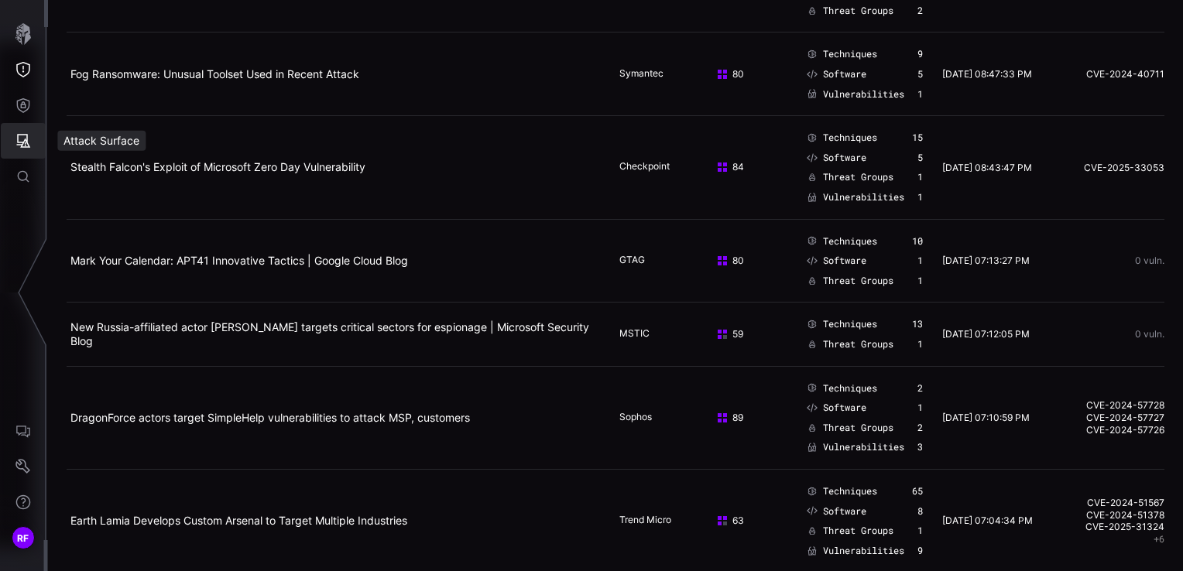
click at [18, 130] on button "Attack Surface" at bounding box center [23, 141] width 45 height 36
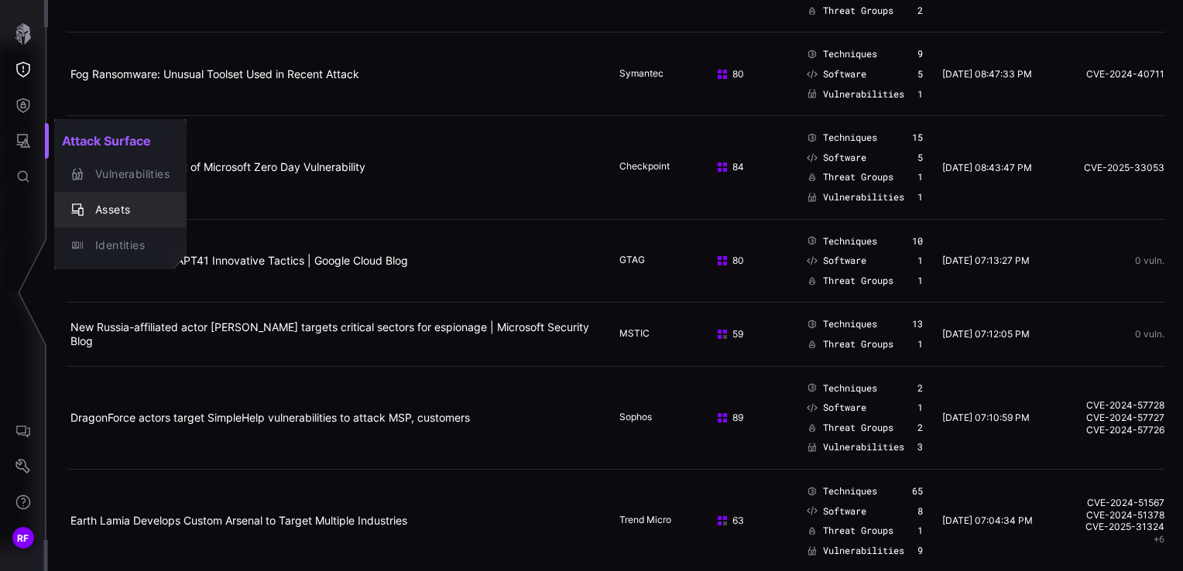
click at [115, 216] on div "Assets" at bounding box center [128, 209] width 82 height 19
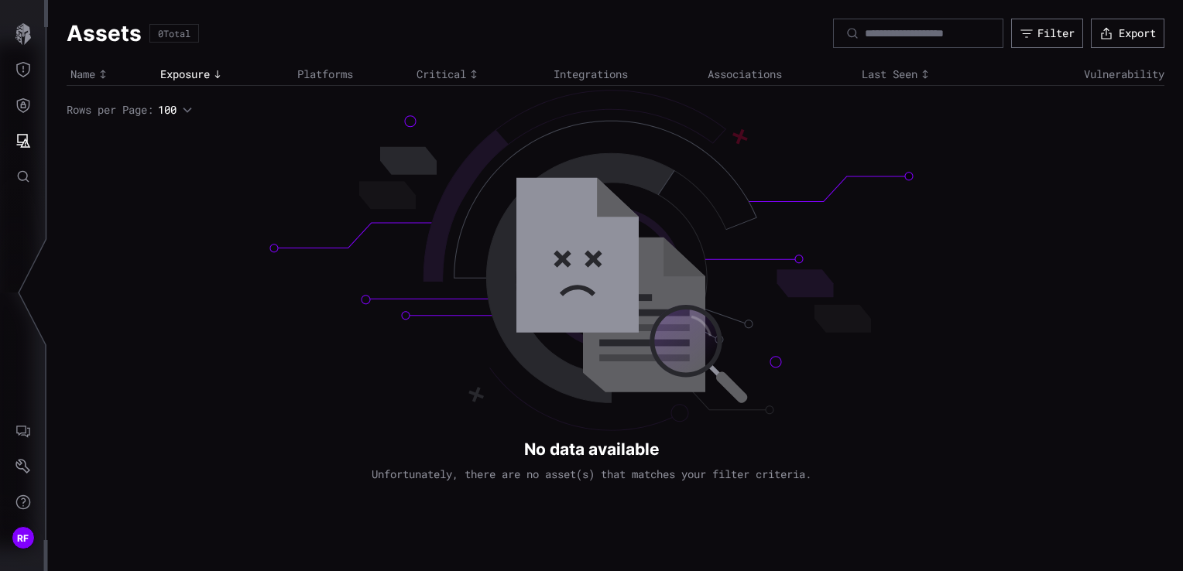
click at [458, 57] on div "Assets 0 Total Filter Export Name Exposure Platforms Critical Integrations Asso…" at bounding box center [615, 68] width 1135 height 136
click at [19, 110] on icon "Defense Surface" at bounding box center [23, 105] width 13 height 15
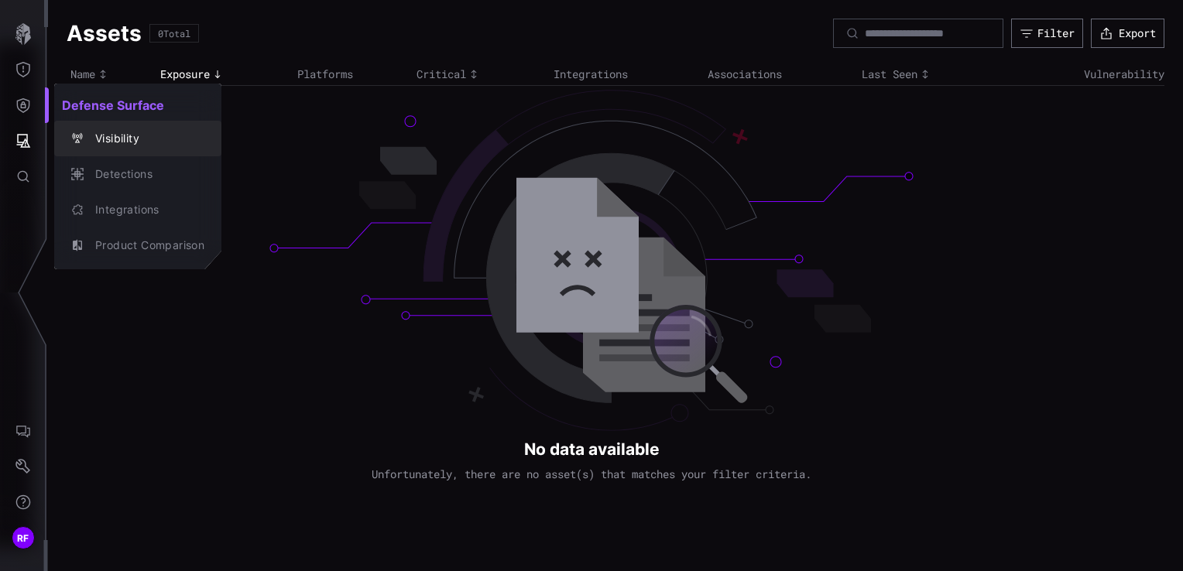
click at [77, 137] on icon "button" at bounding box center [78, 138] width 10 height 10
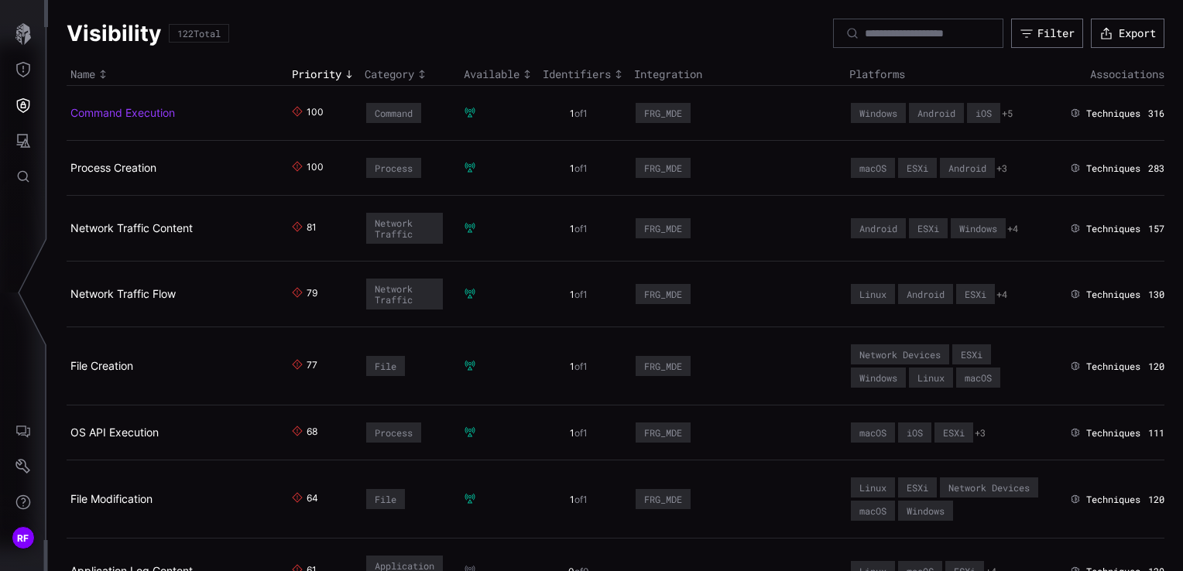
click at [146, 110] on link "Command Execution" at bounding box center [122, 112] width 104 height 13
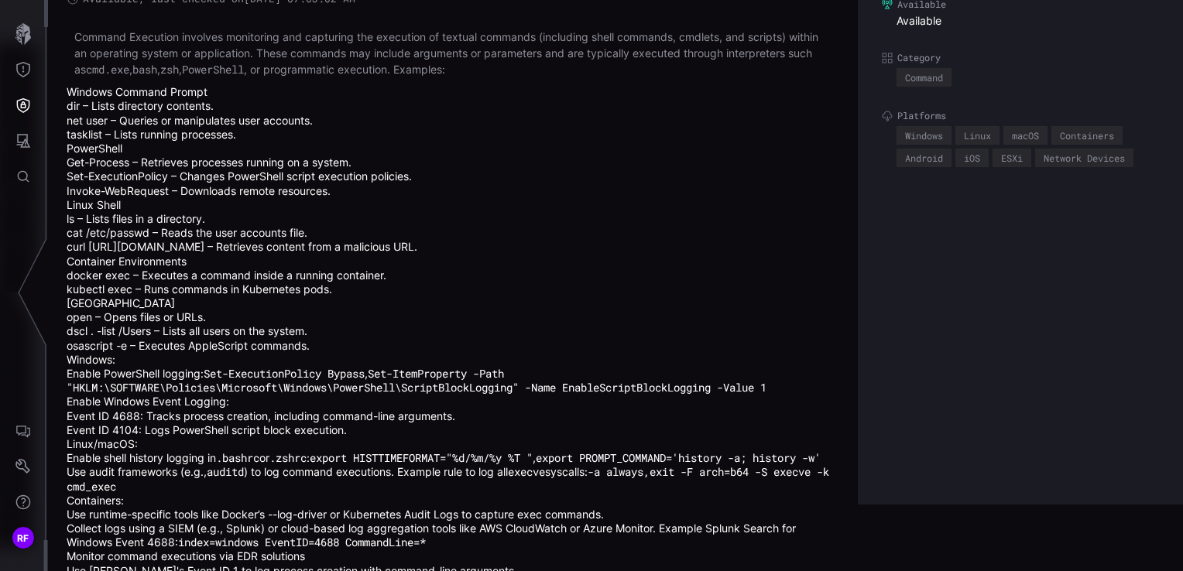
scroll to position [111, 0]
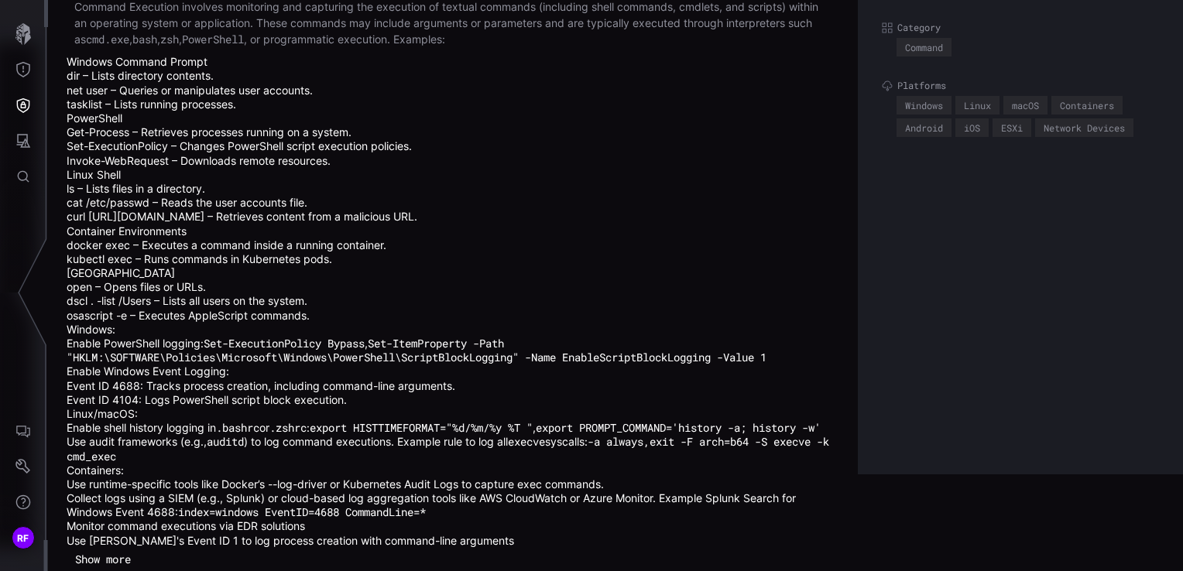
click at [108, 557] on button "Show more" at bounding box center [103, 559] width 73 height 23
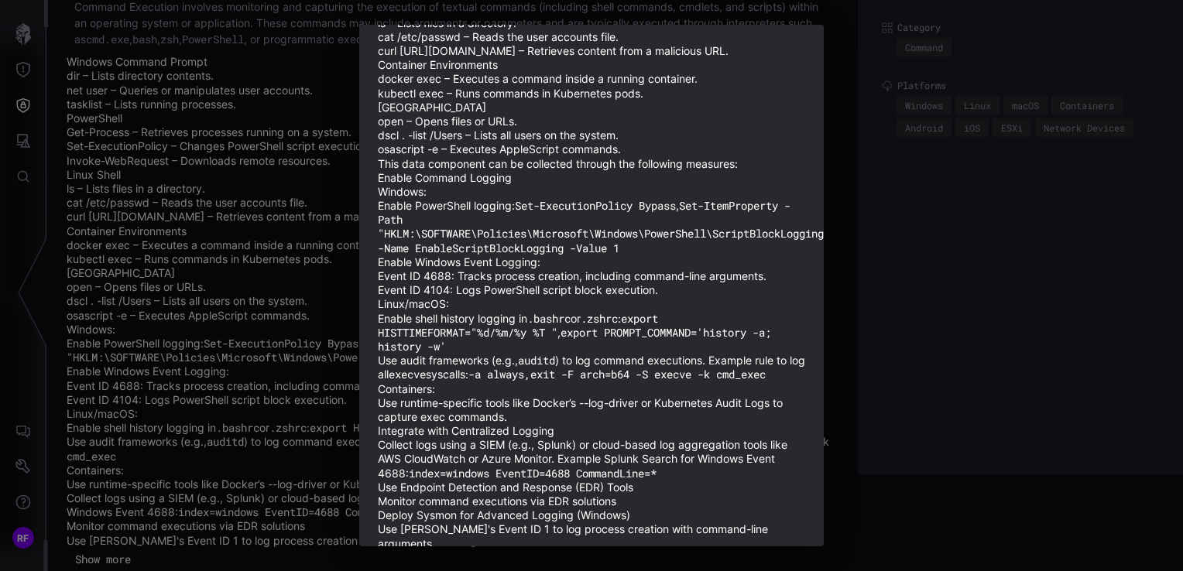
scroll to position [310, 0]
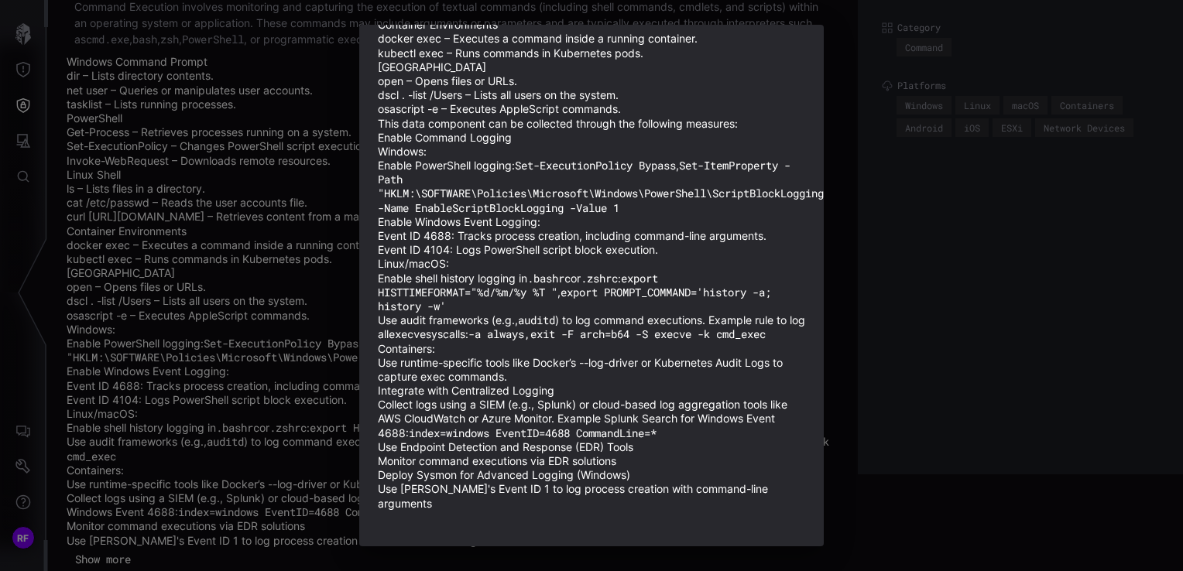
click at [845, 262] on div "Description Command Execution involves monitoring and capturing the execution o…" at bounding box center [591, 285] width 1183 height 571
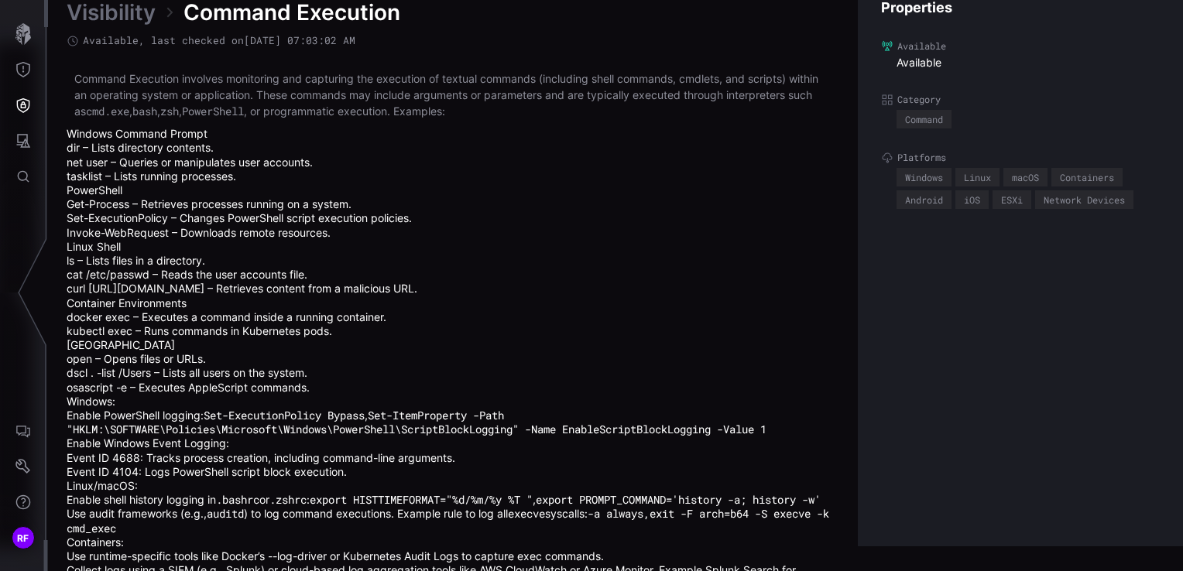
scroll to position [0, 0]
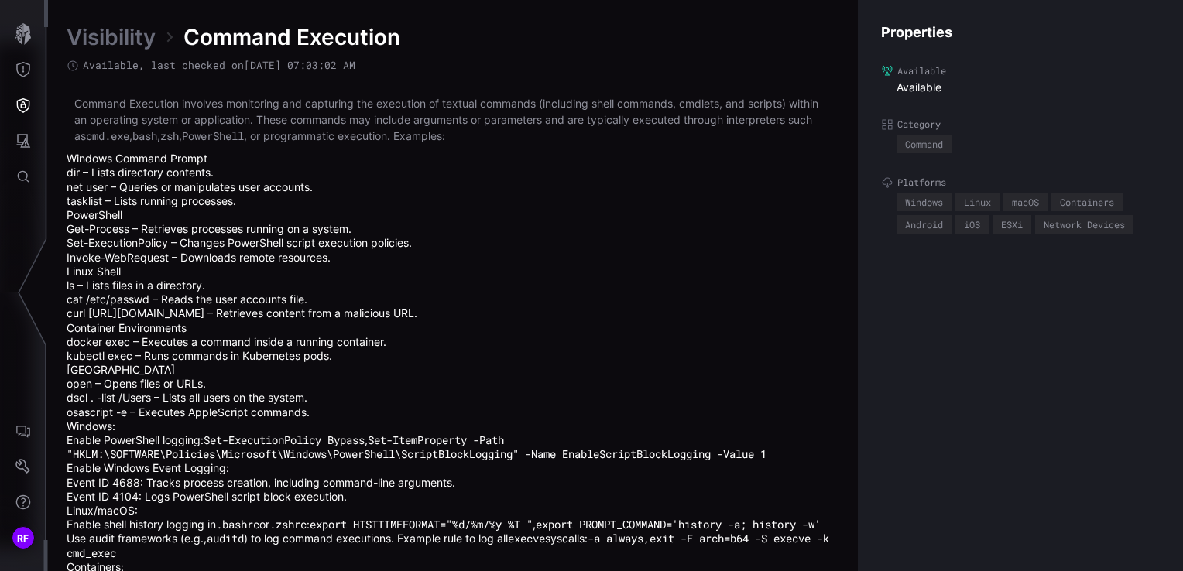
click at [865, 330] on div "Properties Available Available Category Command Platforms Windows Linux macOS C…" at bounding box center [1020, 285] width 325 height 571
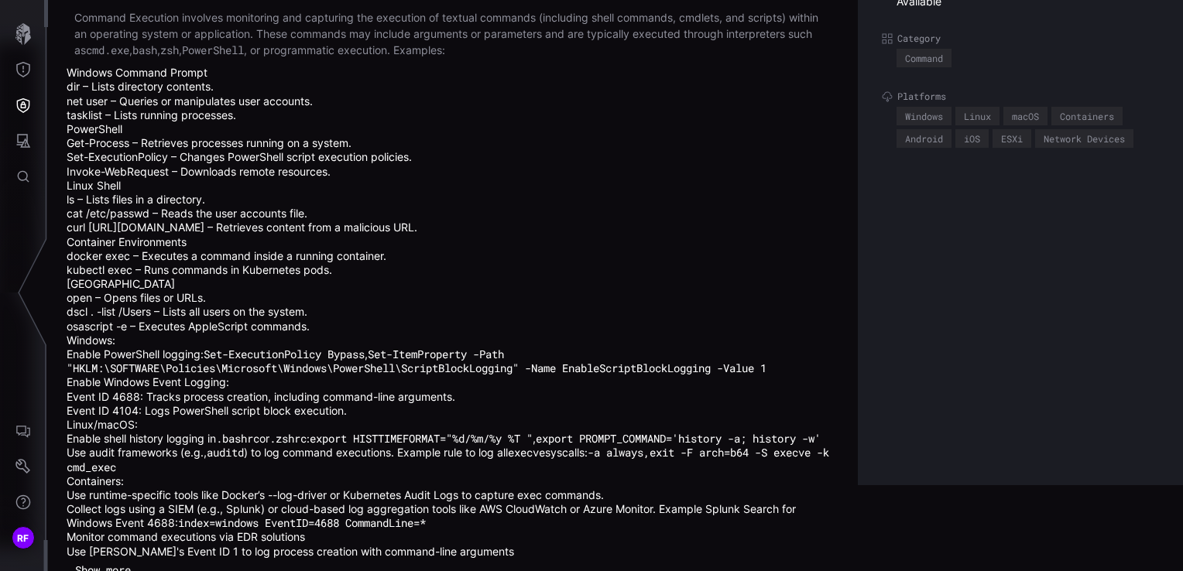
scroll to position [111, 0]
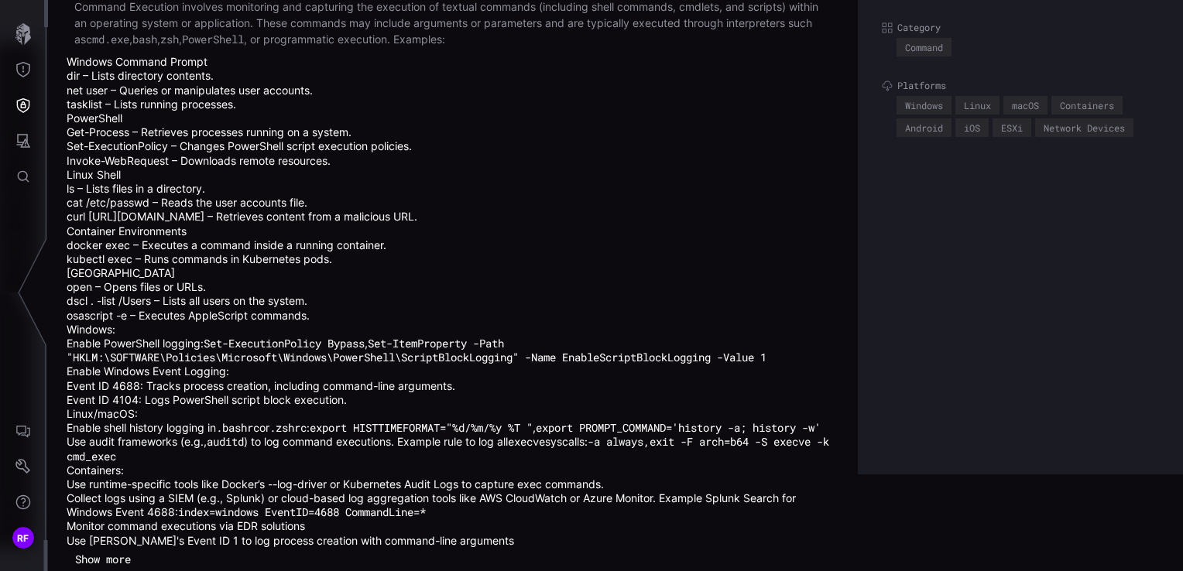
click at [101, 569] on button "Show more" at bounding box center [103, 559] width 73 height 23
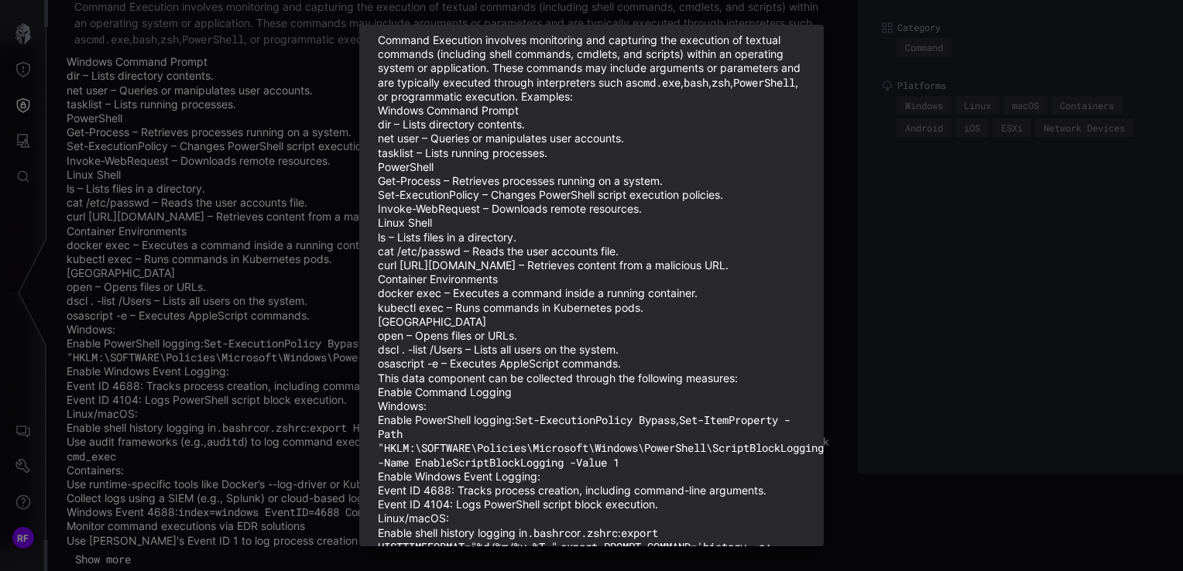
scroll to position [13, 0]
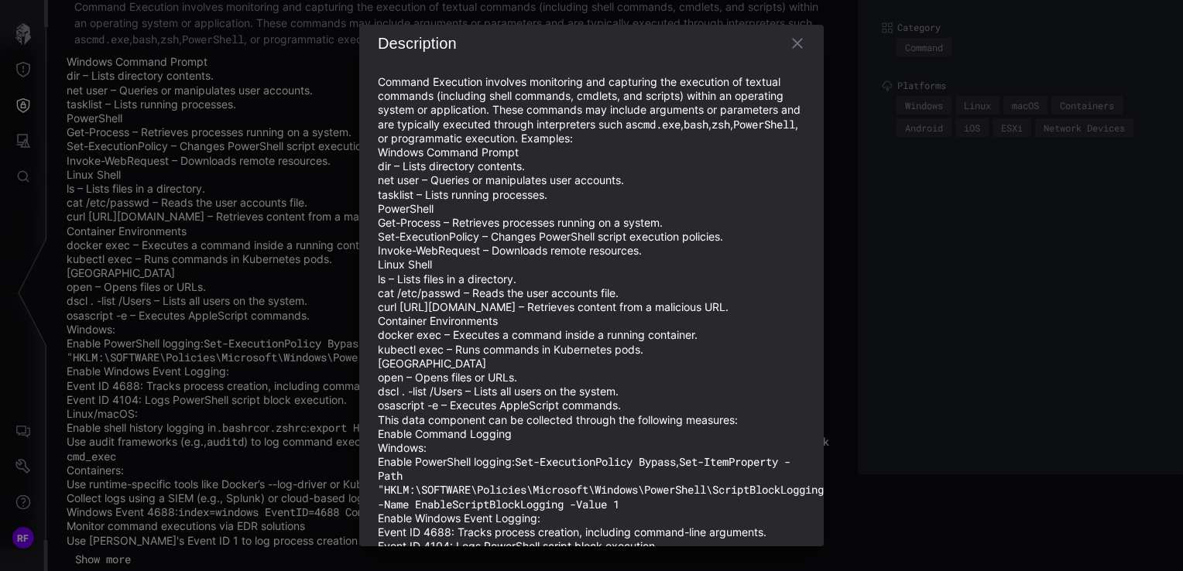
click at [793, 84] on div "Description Command Execution involves monitoring and capturing the execution o…" at bounding box center [591, 286] width 464 height 522
click at [788, 49] on icon "button" at bounding box center [797, 43] width 19 height 19
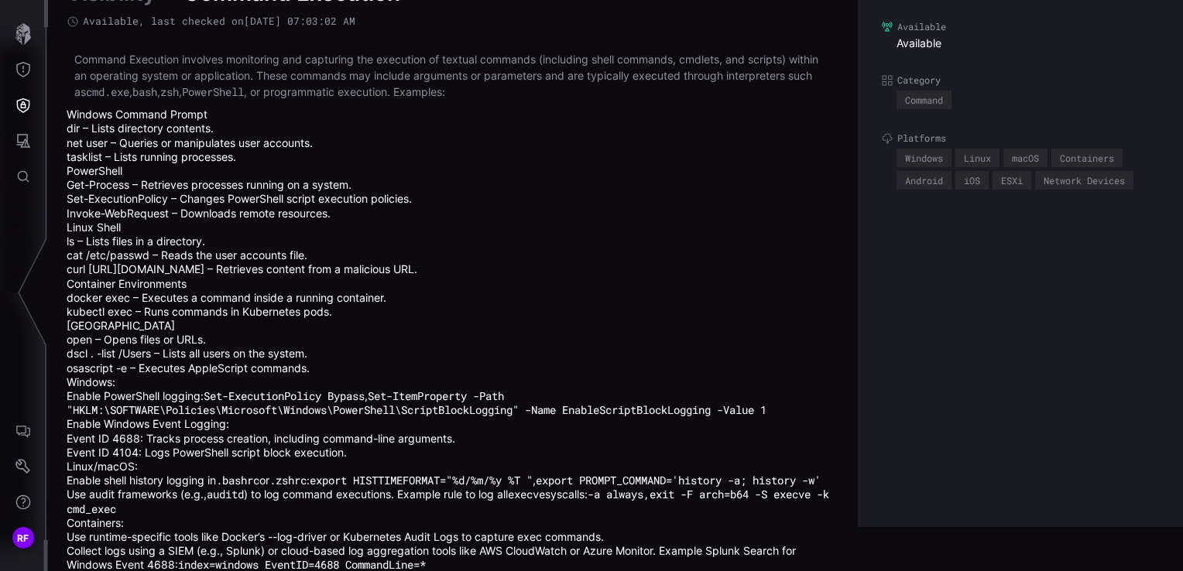
scroll to position [0, 0]
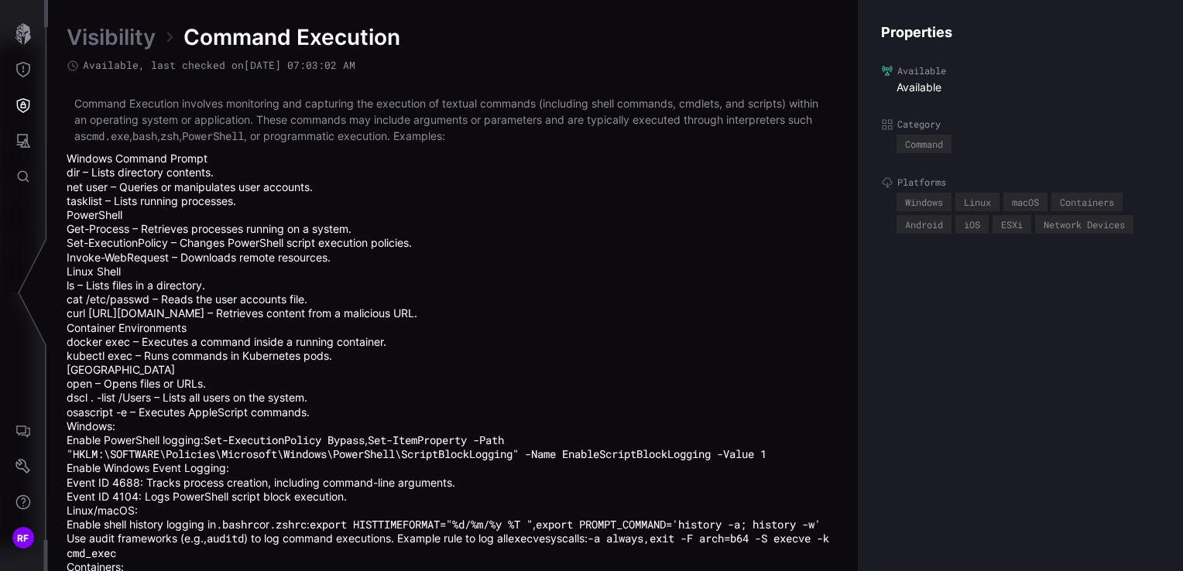
click at [136, 23] on link "Visibility" at bounding box center [111, 37] width 89 height 28
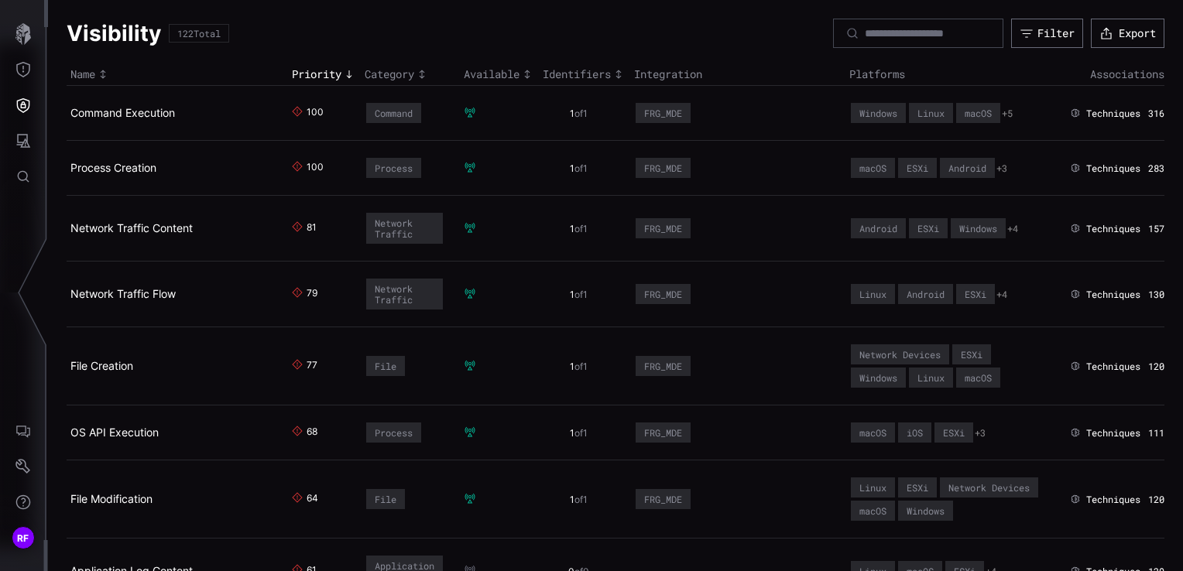
click at [1111, 116] on span "Techniques" at bounding box center [1113, 114] width 54 height 12
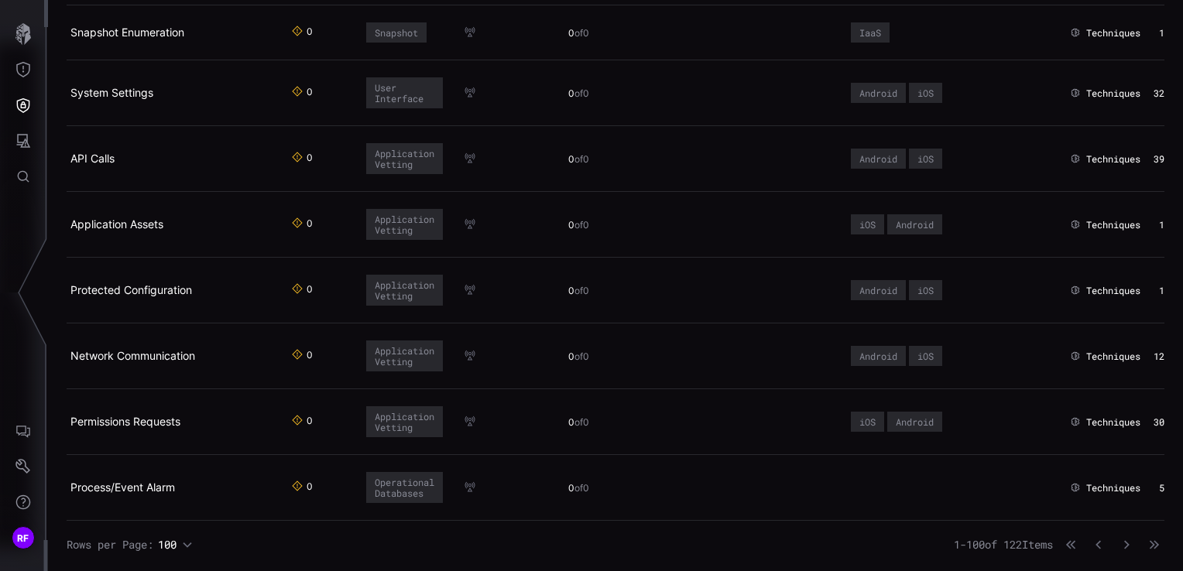
scroll to position [6070, 0]
